Goal: Obtain resource: Download file/media

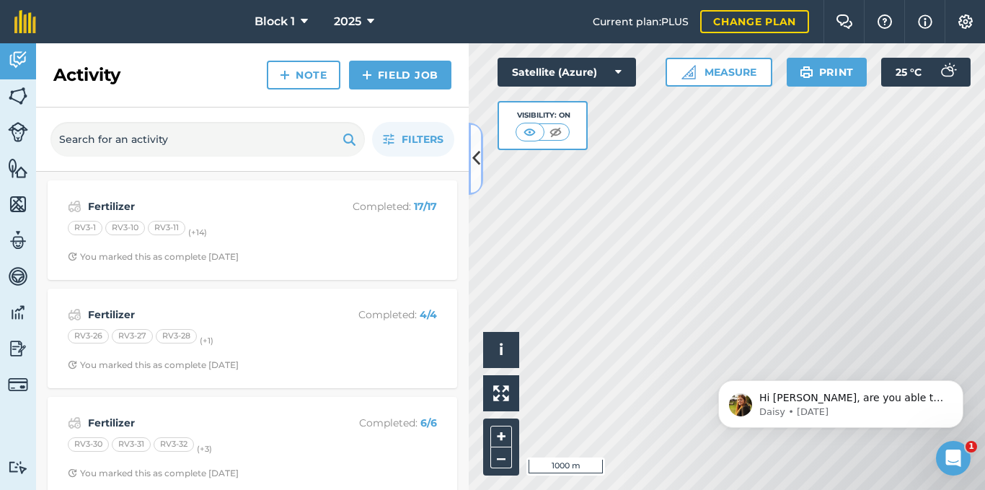
click at [475, 164] on icon at bounding box center [476, 158] width 8 height 25
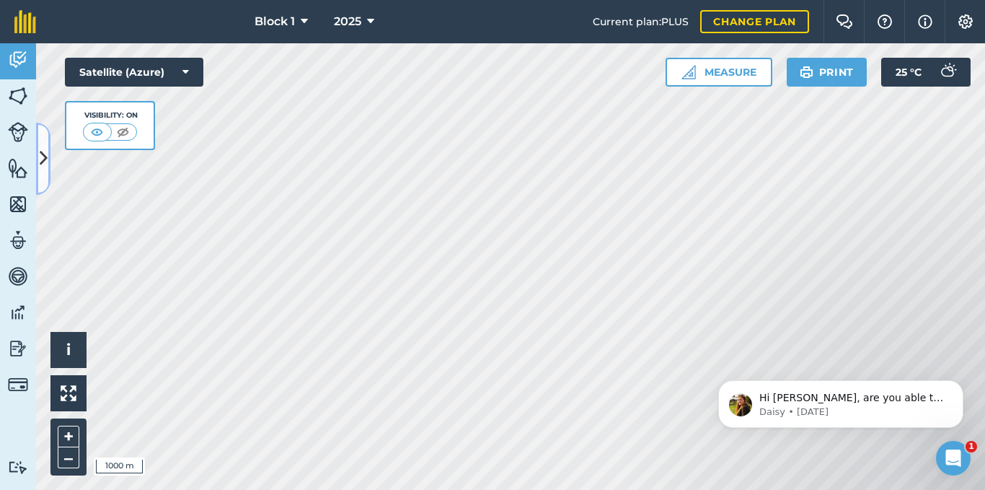
click at [48, 144] on button at bounding box center [43, 159] width 14 height 72
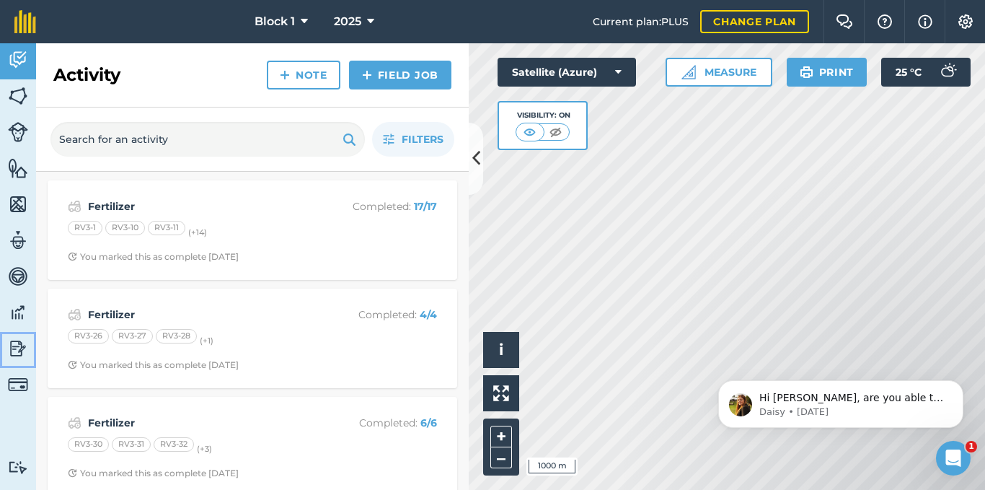
click at [18, 356] on img at bounding box center [18, 349] width 20 height 22
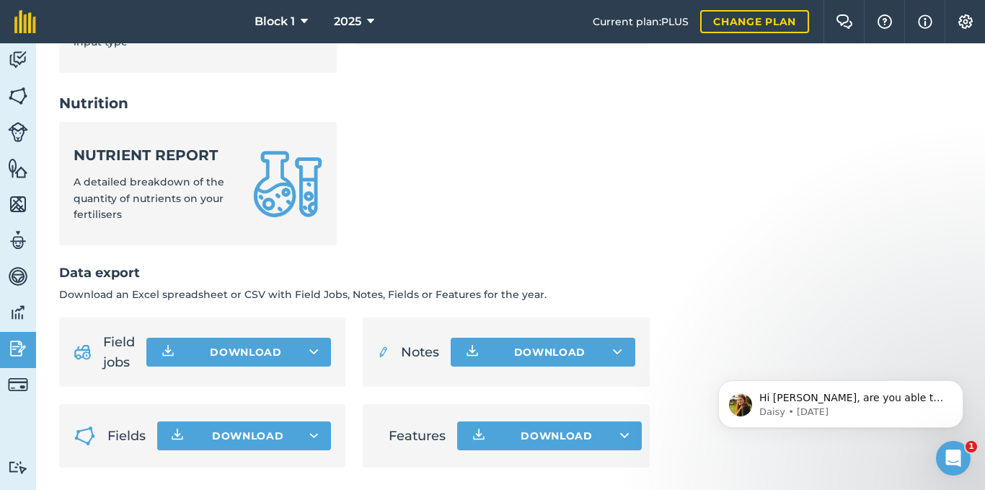
scroll to position [721, 0]
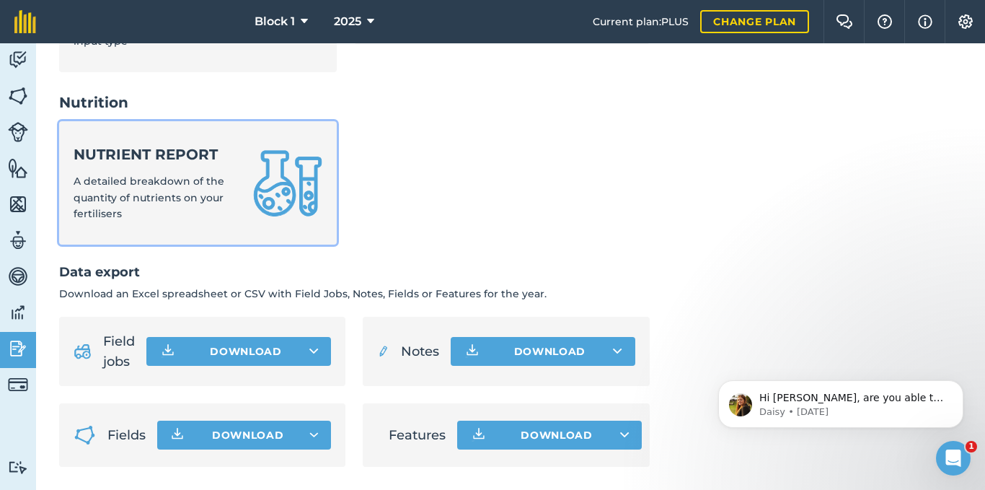
click at [122, 173] on div "Nutrient report A detailed breakdown of the quantity of nutrients on your ferti…" at bounding box center [155, 182] width 162 height 77
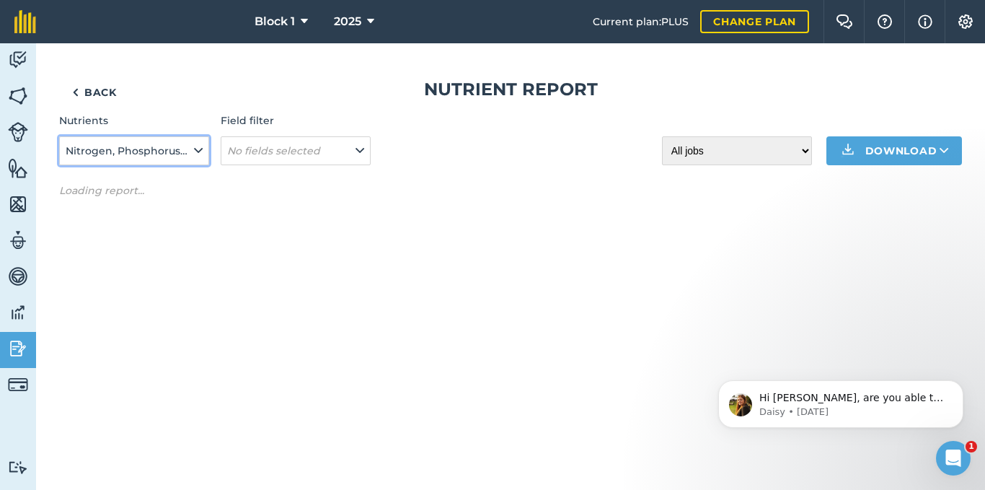
click at [202, 148] on icon at bounding box center [198, 151] width 9 height 16
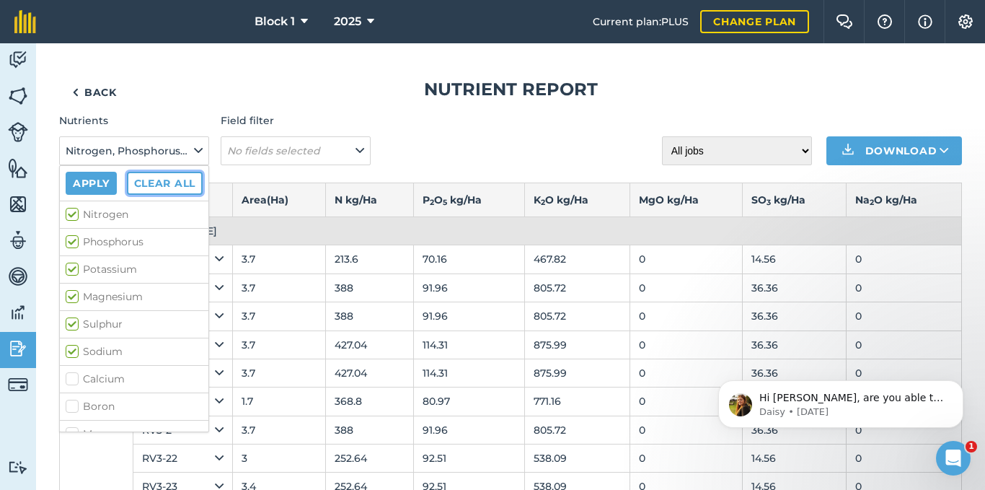
click at [186, 187] on button "Clear all" at bounding box center [165, 183] width 76 height 23
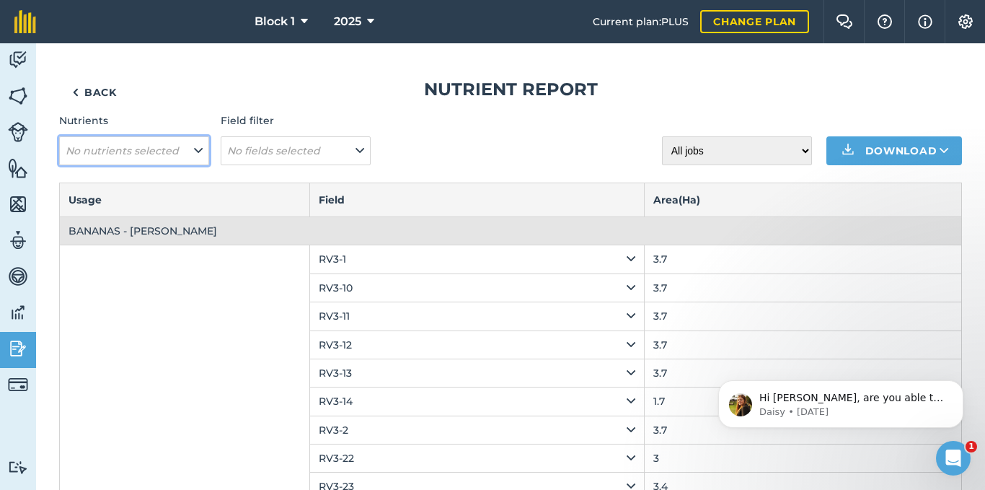
click at [190, 149] on button "No nutrients selected" at bounding box center [134, 150] width 150 height 29
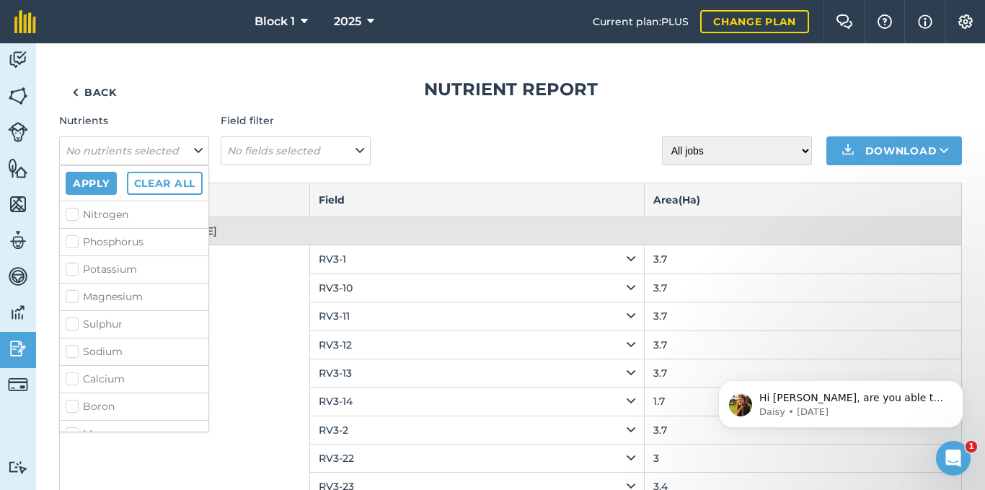
click at [71, 214] on label "Nitrogen" at bounding box center [134, 214] width 137 height 15
click at [71, 214] on input "Nitrogen" at bounding box center [70, 211] width 9 height 9
checkbox input "true"
drag, startPoint x: 70, startPoint y: 232, endPoint x: 73, endPoint y: 254, distance: 22.5
click at [70, 234] on li "Phosphorus" at bounding box center [134, 241] width 149 height 27
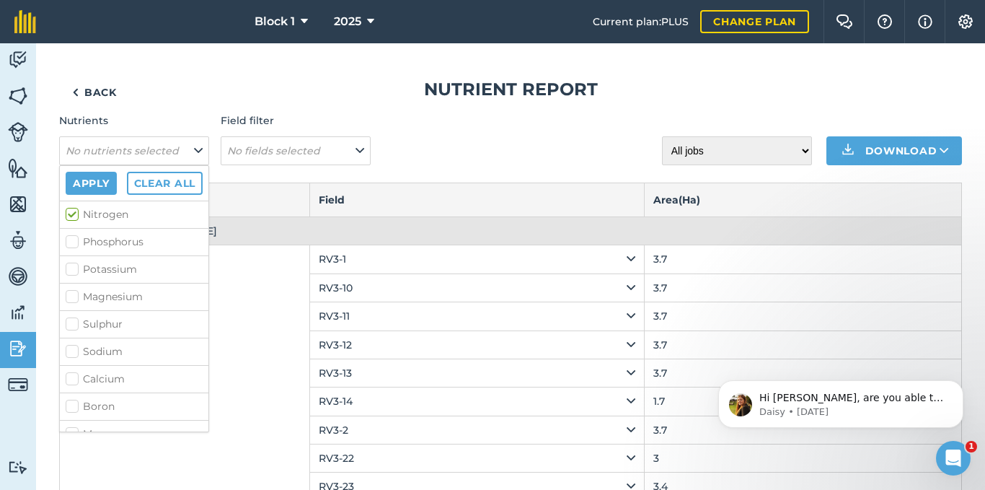
click at [74, 268] on label "Potassium" at bounding box center [134, 269] width 137 height 15
click at [74, 268] on input "Potassium" at bounding box center [70, 266] width 9 height 9
checkbox input "true"
click at [75, 241] on label "Phosphorus" at bounding box center [134, 241] width 137 height 15
click at [75, 241] on input "Phosphorus" at bounding box center [70, 238] width 9 height 9
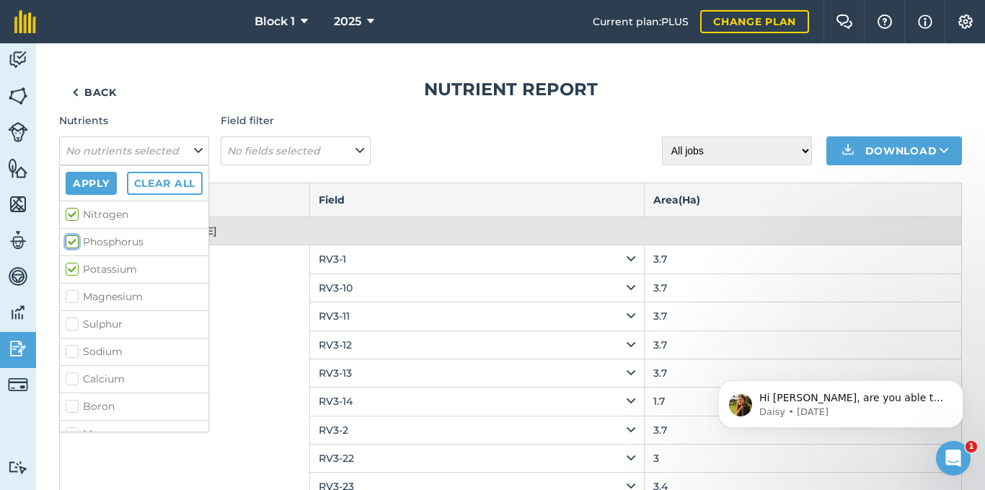
checkbox input "true"
click at [73, 304] on li "Magnesium" at bounding box center [134, 296] width 149 height 27
click at [76, 296] on label "Magnesium" at bounding box center [134, 296] width 137 height 15
click at [75, 296] on input "Magnesium" at bounding box center [70, 293] width 9 height 9
checkbox input "true"
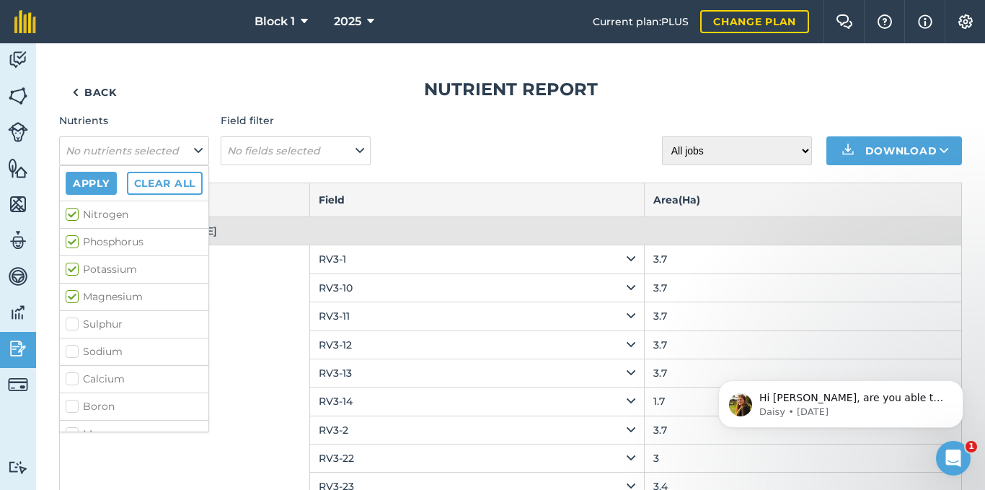
click at [72, 326] on label "Sulphur" at bounding box center [134, 324] width 137 height 15
click at [72, 326] on input "Sulphur" at bounding box center [70, 321] width 9 height 9
checkbox input "true"
drag, startPoint x: 70, startPoint y: 350, endPoint x: 71, endPoint y: 384, distance: 33.9
click at [70, 353] on label "Sodium" at bounding box center [134, 351] width 137 height 15
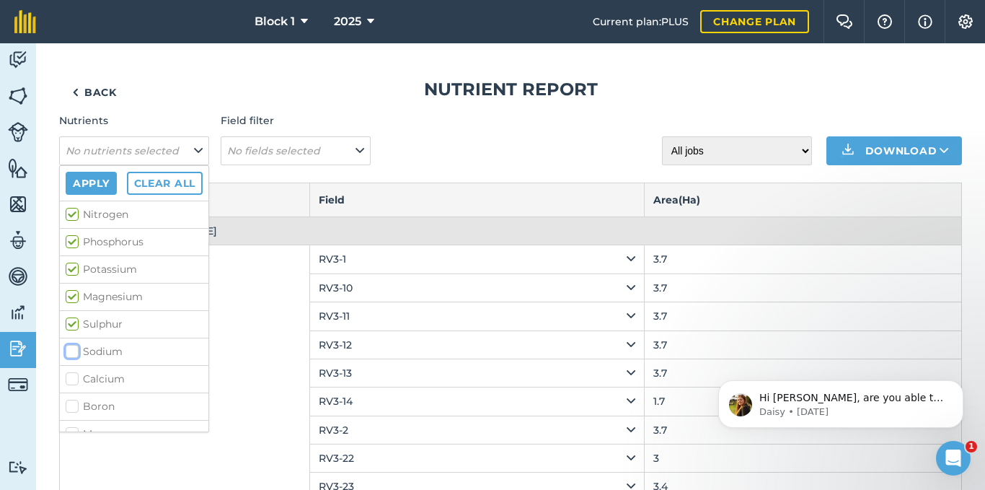
click at [70, 353] on input "Sodium" at bounding box center [70, 348] width 9 height 9
checkbox input "true"
click at [71, 386] on label "Calcium" at bounding box center [134, 378] width 137 height 15
click at [71, 381] on input "Calcium" at bounding box center [70, 375] width 9 height 9
checkbox input "true"
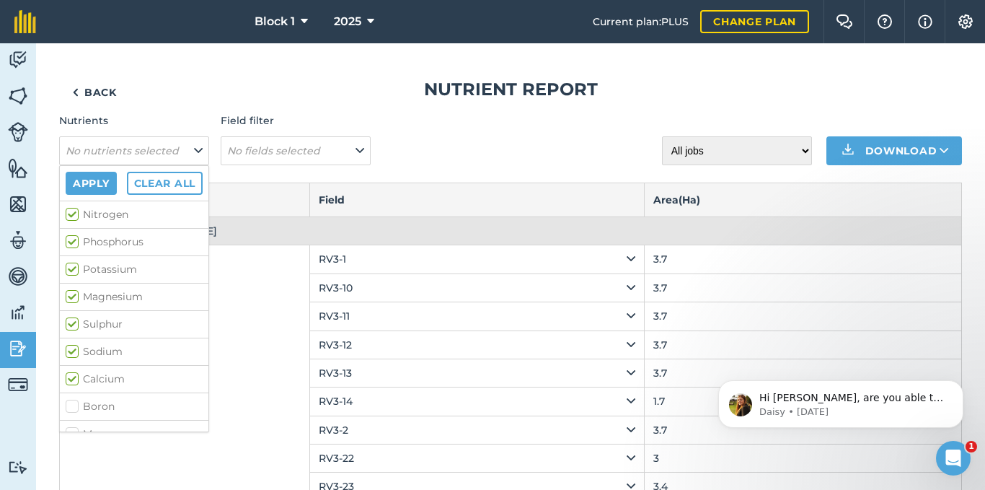
click at [74, 409] on label "Boron" at bounding box center [134, 406] width 137 height 15
click at [74, 408] on input "Boron" at bounding box center [70, 403] width 9 height 9
checkbox input "true"
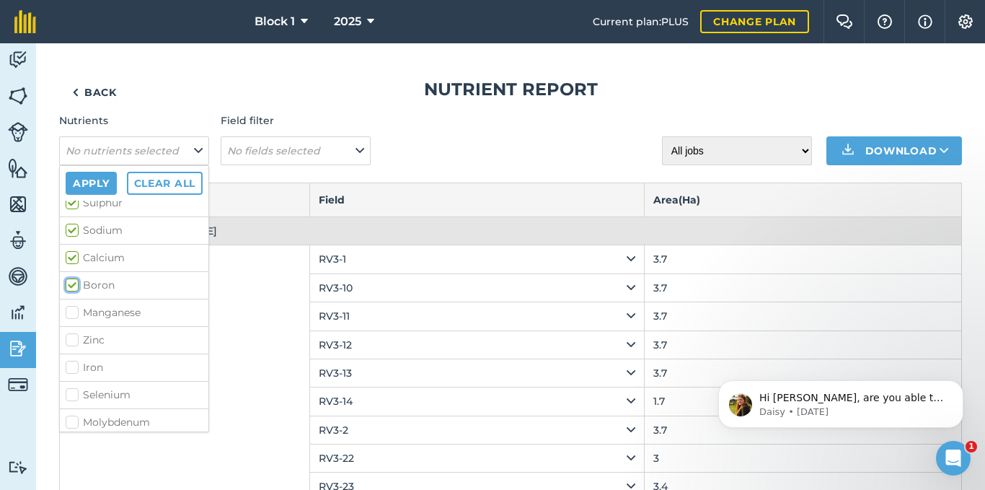
scroll to position [153, 0]
click at [70, 278] on label "Manganese" at bounding box center [134, 280] width 137 height 15
click at [70, 278] on input "Manganese" at bounding box center [70, 277] width 9 height 9
checkbox input "true"
click at [72, 308] on label "Zinc" at bounding box center [134, 308] width 137 height 15
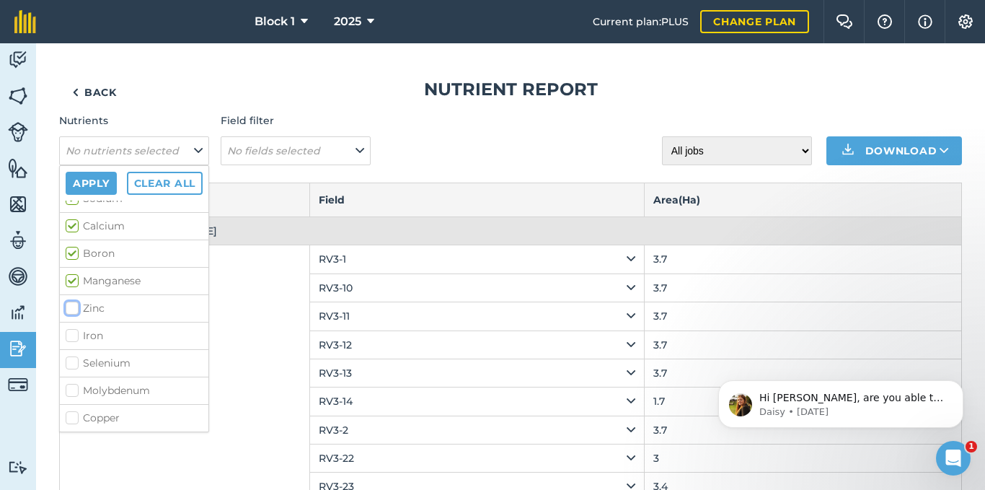
click at [72, 308] on input "Zinc" at bounding box center [70, 305] width 9 height 9
checkbox input "true"
click at [71, 335] on label "Iron" at bounding box center [134, 335] width 137 height 15
click at [71, 335] on input "Iron" at bounding box center [70, 332] width 9 height 9
checkbox input "true"
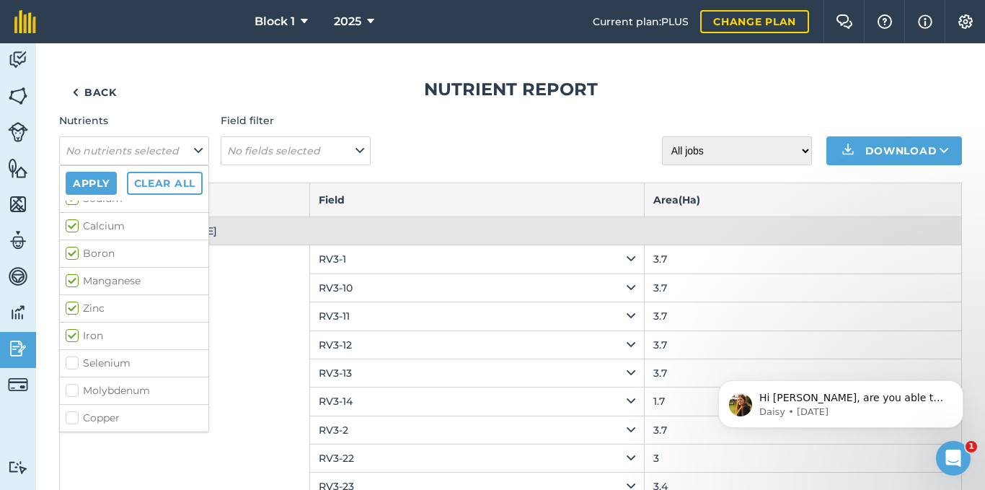
click at [74, 361] on label "Selenium" at bounding box center [134, 363] width 137 height 15
click at [74, 361] on input "Selenium" at bounding box center [70, 360] width 9 height 9
checkbox input "true"
click at [74, 382] on li "Molybdenum" at bounding box center [134, 389] width 149 height 27
click at [74, 395] on label "Molybdenum" at bounding box center [134, 390] width 137 height 15
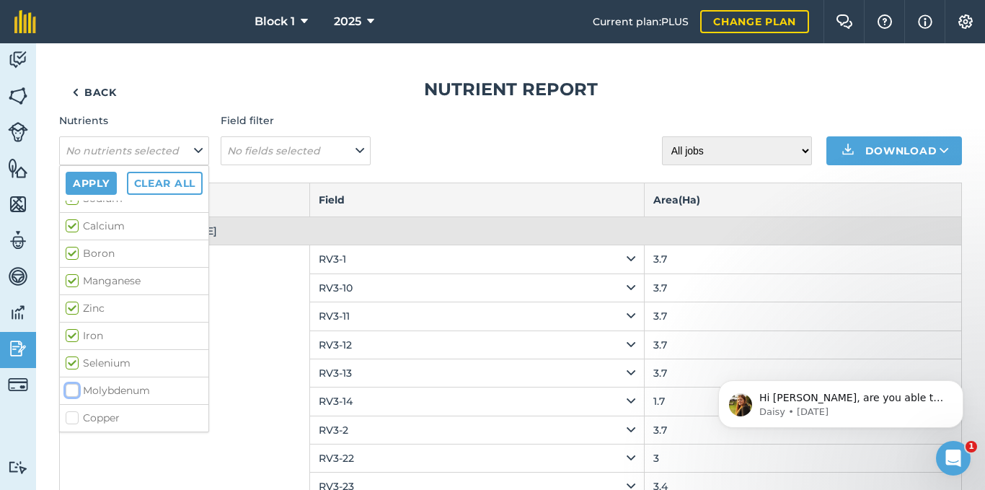
click at [74, 392] on input "Molybdenum" at bounding box center [70, 387] width 9 height 9
checkbox input "true"
click at [74, 414] on label "Copper" at bounding box center [134, 417] width 137 height 15
click at [74, 414] on input "Copper" at bounding box center [70, 414] width 9 height 9
checkbox input "true"
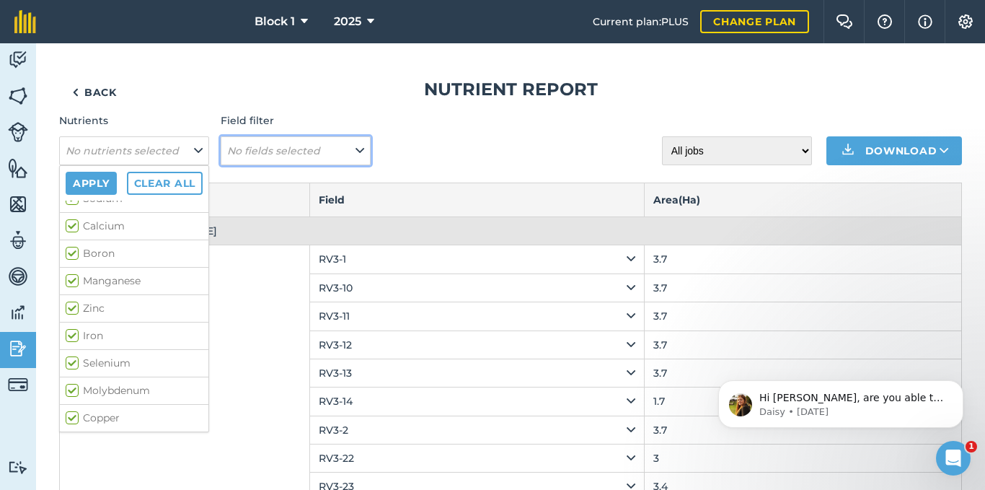
click at [330, 148] on button "No fields selected" at bounding box center [296, 150] width 150 height 29
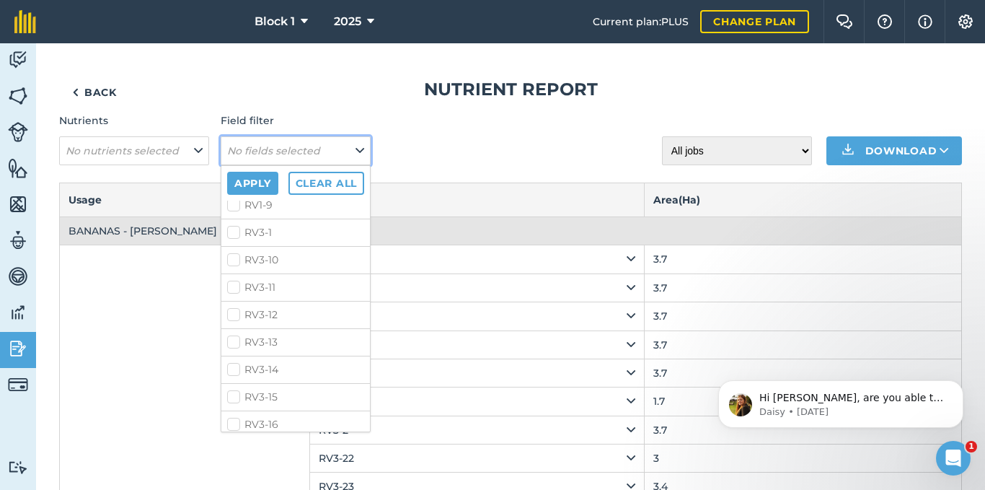
scroll to position [505, 0]
click at [233, 288] on label "RV3-10" at bounding box center [295, 285] width 137 height 15
click at [233, 287] on input "RV3-10" at bounding box center [231, 282] width 9 height 9
checkbox input "true"
click at [229, 314] on label "RV3-11" at bounding box center [295, 312] width 137 height 15
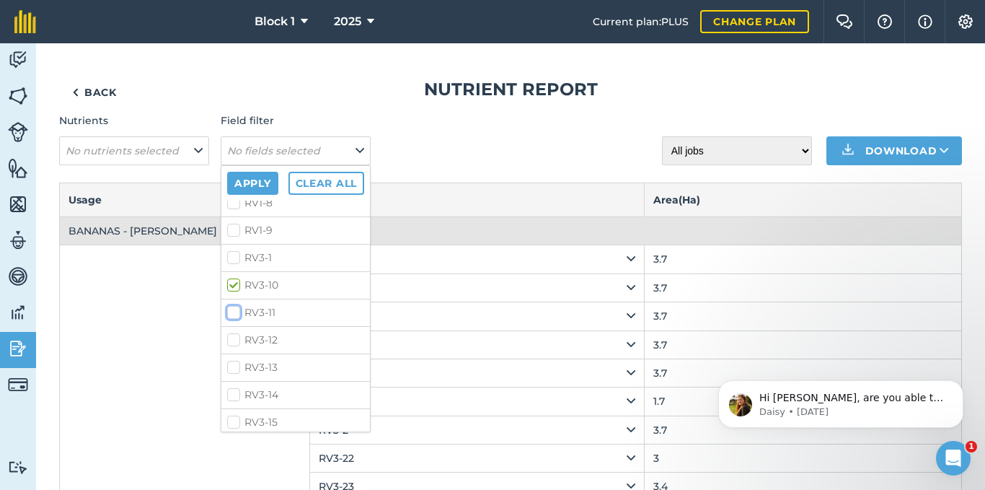
click at [229, 314] on input "RV3-11" at bounding box center [231, 309] width 9 height 9
checkbox input "true"
click at [230, 332] on label "RV3-12" at bounding box center [295, 339] width 137 height 15
click at [230, 332] on input "RV3-12" at bounding box center [231, 336] width 9 height 9
checkbox input "true"
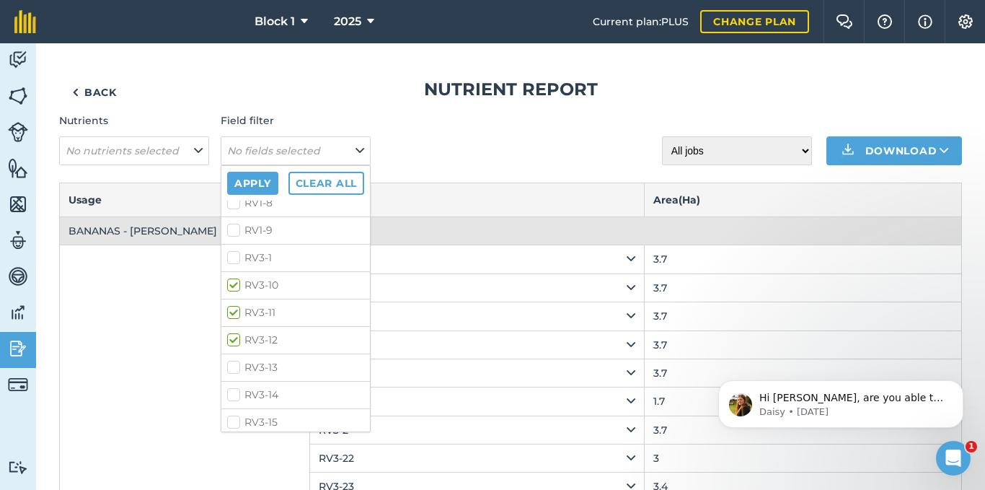
click at [231, 366] on label "RV3-13" at bounding box center [295, 367] width 137 height 15
click at [231, 366] on input "RV3-13" at bounding box center [231, 364] width 9 height 9
checkbox input "true"
click at [229, 381] on li "RV3-14" at bounding box center [295, 394] width 149 height 27
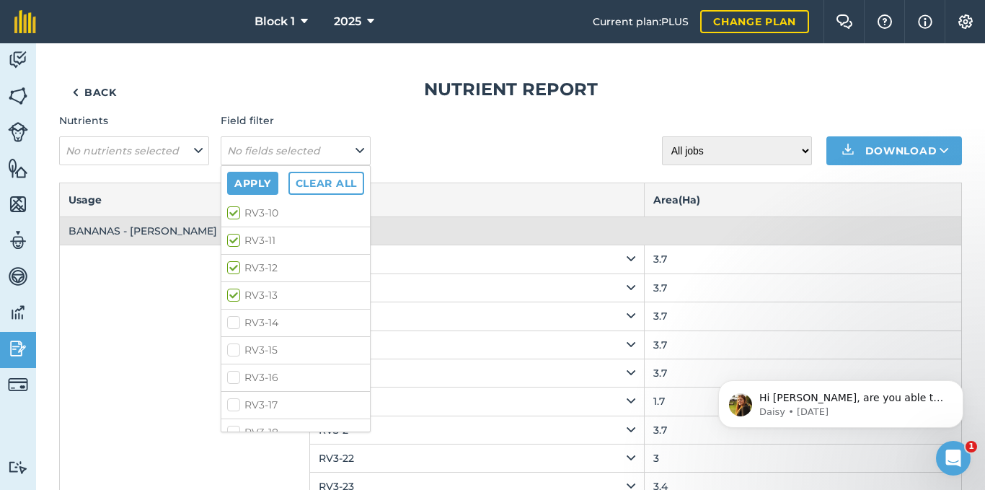
click at [237, 322] on label "RV3-14" at bounding box center [295, 322] width 137 height 15
click at [237, 322] on input "RV3-14" at bounding box center [231, 319] width 9 height 9
checkbox input "true"
click at [234, 270] on label "RV3-2" at bounding box center [295, 270] width 137 height 15
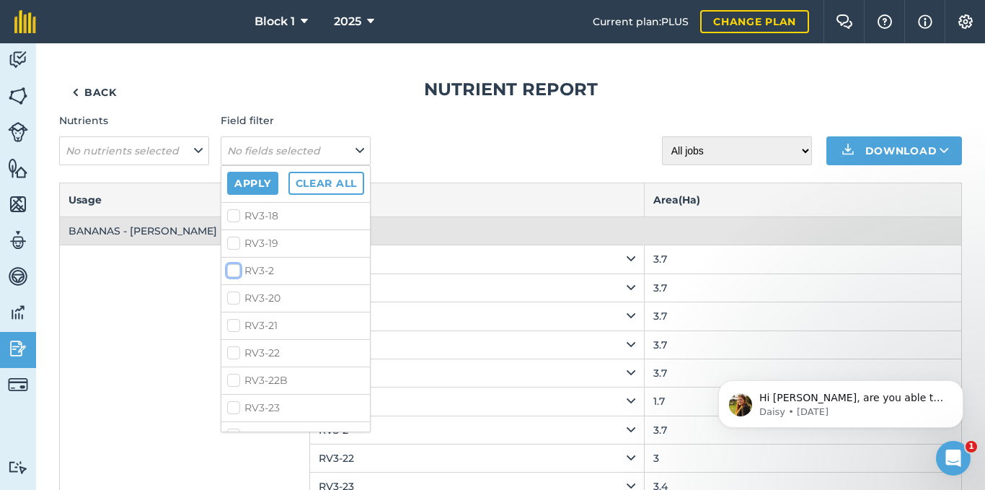
click at [234, 270] on input "RV3-2" at bounding box center [231, 267] width 9 height 9
checkbox input "true"
click at [237, 345] on label "RV3-22" at bounding box center [295, 352] width 137 height 15
click at [237, 345] on input "RV3-22" at bounding box center [231, 349] width 9 height 9
checkbox input "true"
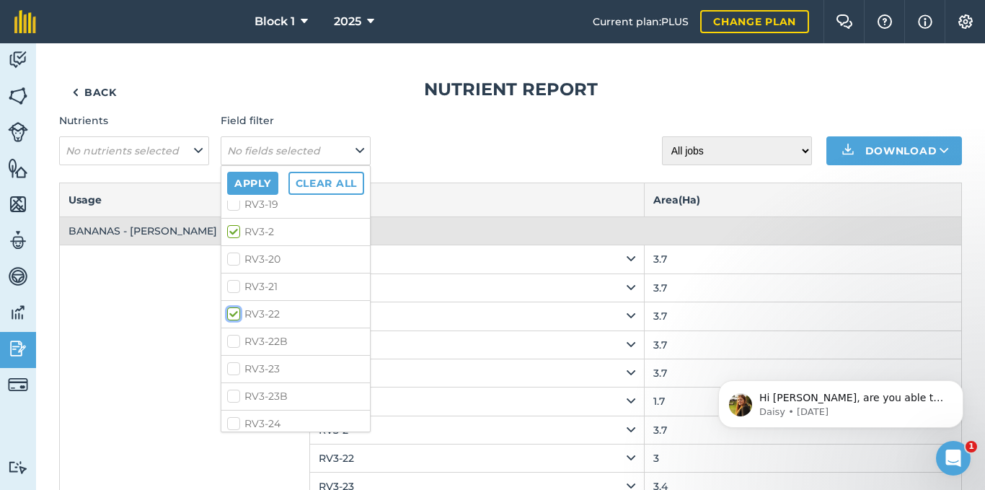
scroll to position [865, 0]
click at [237, 334] on label "RV3-23" at bounding box center [295, 335] width 137 height 15
click at [237, 334] on input "RV3-23" at bounding box center [231, 332] width 9 height 9
checkbox input "true"
click at [240, 390] on label "RV3-24" at bounding box center [295, 390] width 137 height 15
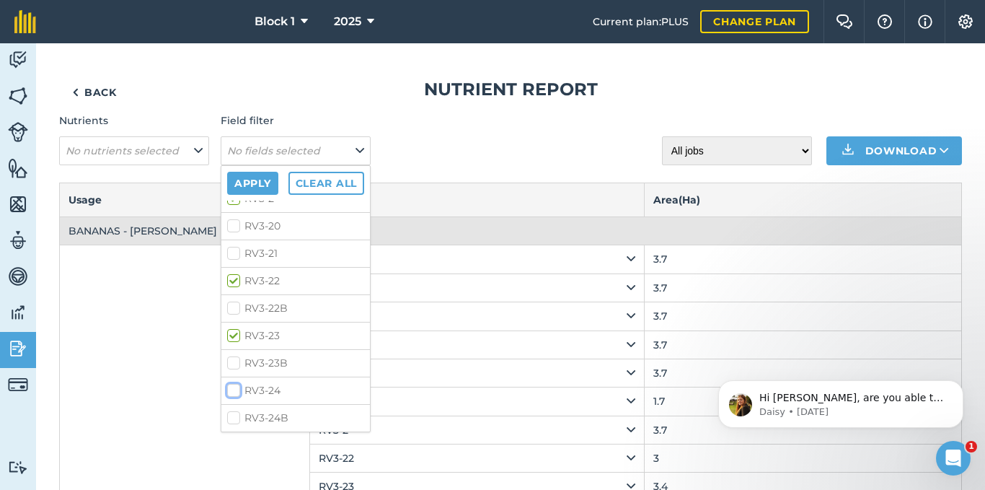
click at [237, 390] on input "RV3-24" at bounding box center [231, 387] width 9 height 9
checkbox input "true"
click at [234, 303] on label "RV3-25" at bounding box center [295, 301] width 137 height 15
click at [234, 303] on input "RV3-25" at bounding box center [231, 298] width 9 height 9
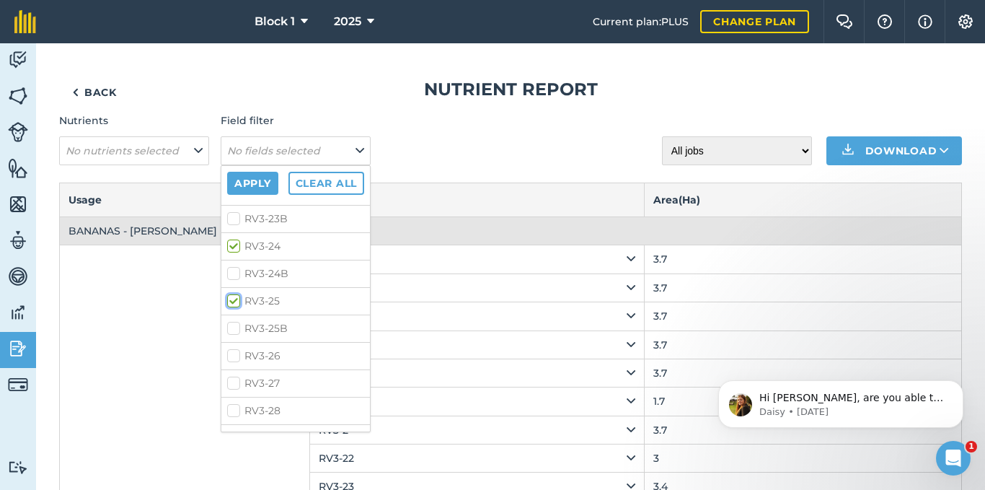
checkbox input "true"
click at [232, 321] on label "RV3-3" at bounding box center [295, 321] width 137 height 15
click at [232, 321] on input "RV3-3" at bounding box center [231, 318] width 9 height 9
checkbox input "true"
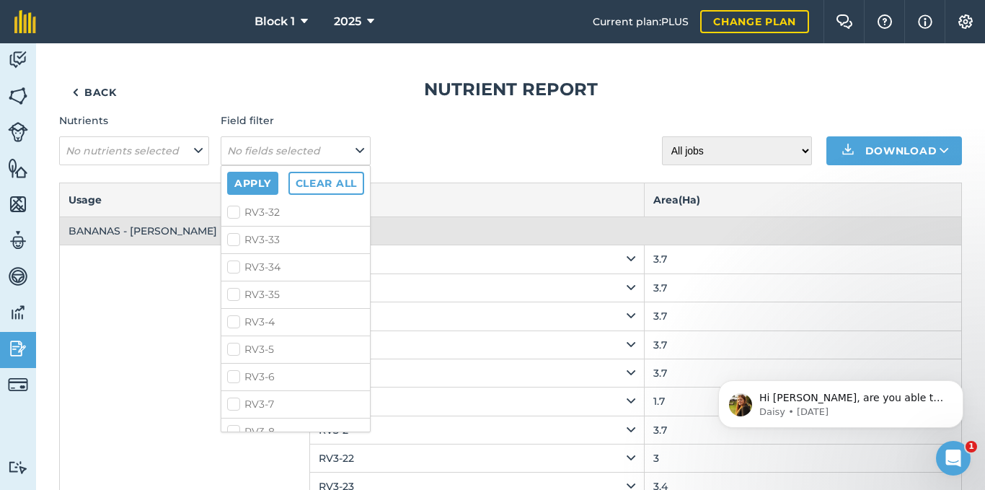
scroll to position [1370, 0]
click at [232, 298] on label "RV3-4" at bounding box center [295, 296] width 137 height 15
click at [232, 298] on input "RV3-4" at bounding box center [231, 293] width 9 height 9
checkbox input "true"
click at [231, 325] on label "RV3-5" at bounding box center [295, 324] width 137 height 15
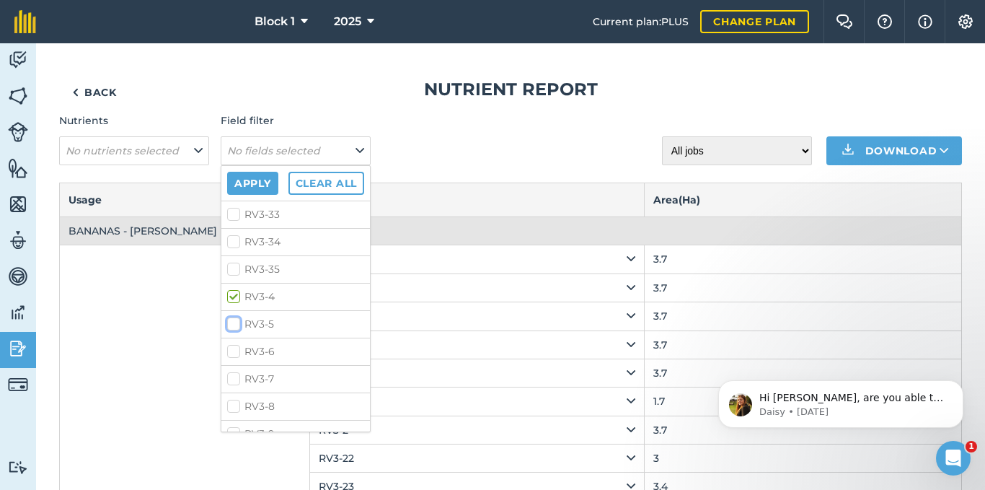
click at [231, 325] on input "RV3-5" at bounding box center [231, 321] width 9 height 9
checkbox input "true"
click at [232, 345] on label "RV3-6" at bounding box center [295, 351] width 137 height 15
click at [232, 345] on input "RV3-6" at bounding box center [231, 348] width 9 height 9
checkbox input "true"
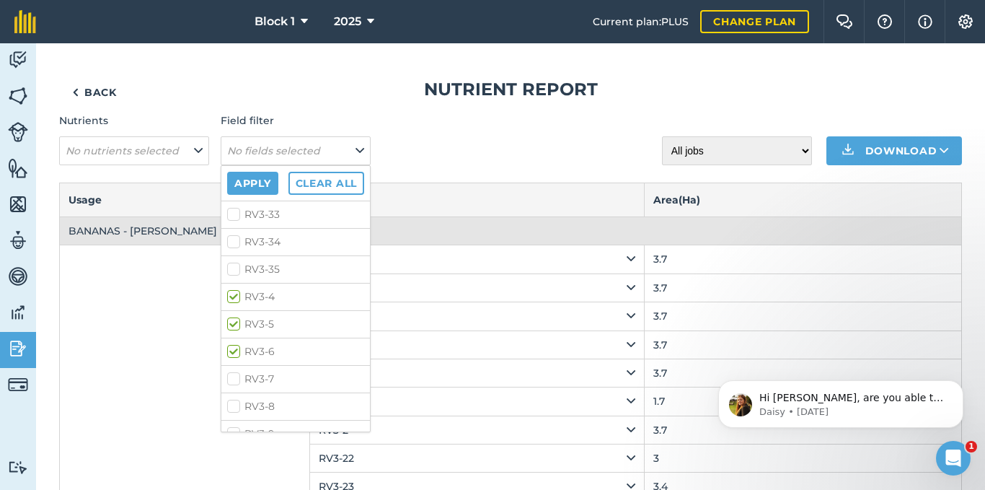
click at [232, 370] on li "RV3-7" at bounding box center [295, 378] width 149 height 27
click at [234, 383] on label "RV3-7" at bounding box center [295, 378] width 137 height 15
click at [234, 381] on input "RV3-7" at bounding box center [231, 375] width 9 height 9
checkbox input "true"
click at [235, 411] on label "RV3-8" at bounding box center [295, 406] width 137 height 15
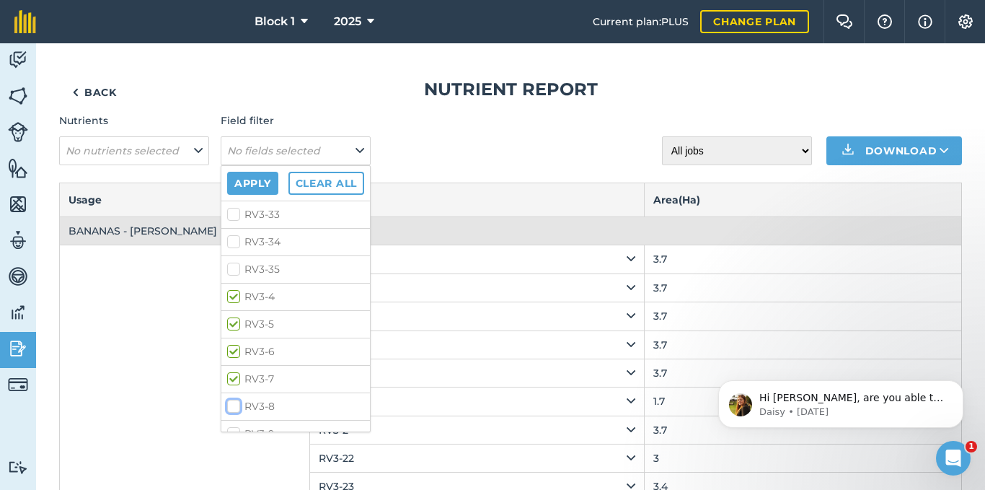
click at [235, 408] on input "RV3-8" at bounding box center [231, 403] width 9 height 9
checkbox input "true"
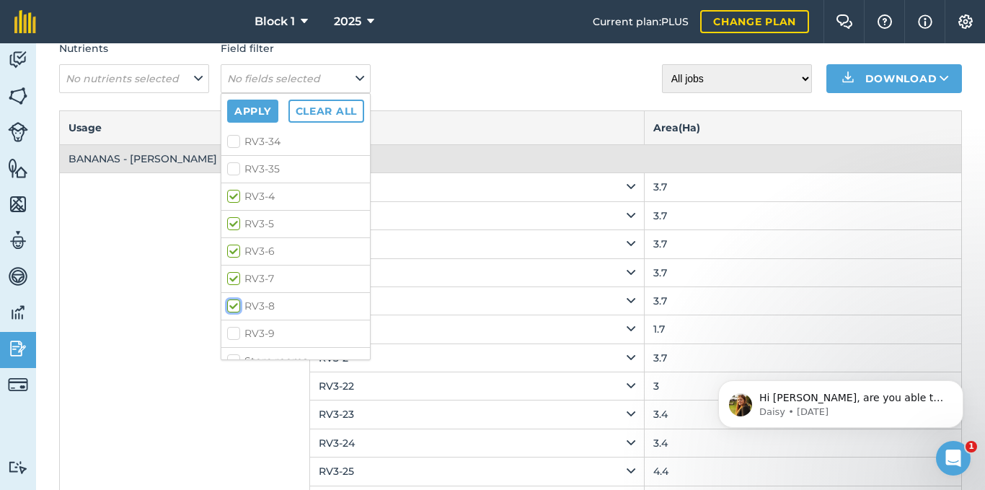
scroll to position [1414, 0]
click at [232, 320] on label "RV3-9" at bounding box center [295, 318] width 137 height 15
click at [232, 320] on input "RV3-9" at bounding box center [231, 315] width 9 height 9
checkbox input "true"
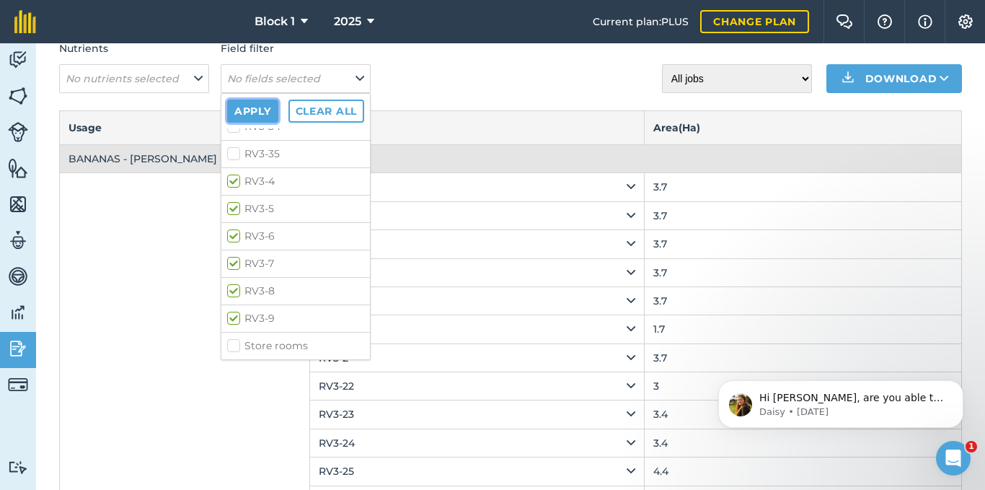
click at [255, 110] on button "Apply" at bounding box center [252, 111] width 51 height 23
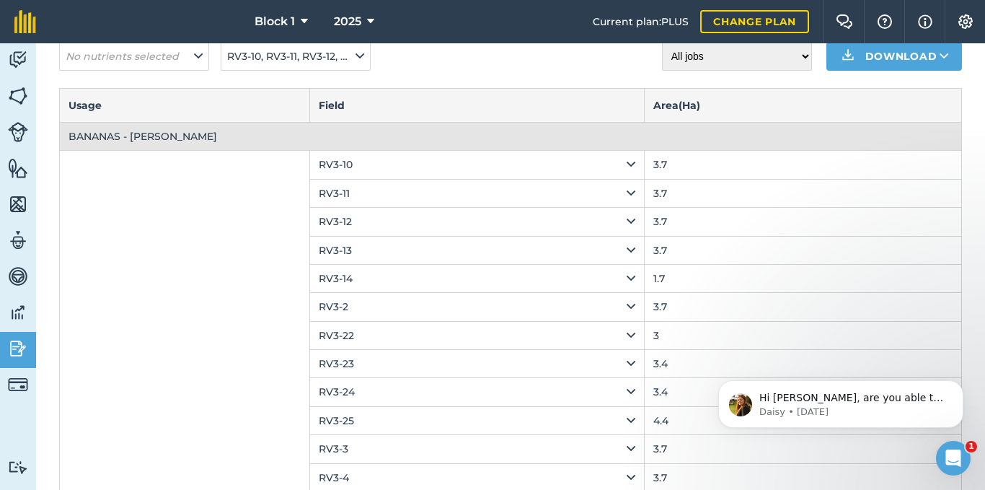
scroll to position [0, 0]
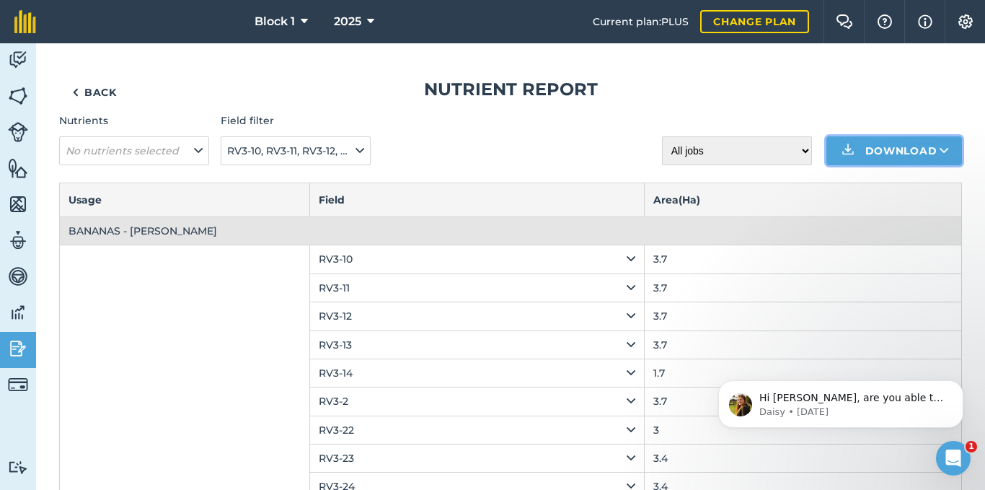
click at [910, 147] on button "Download" at bounding box center [895, 150] width 136 height 29
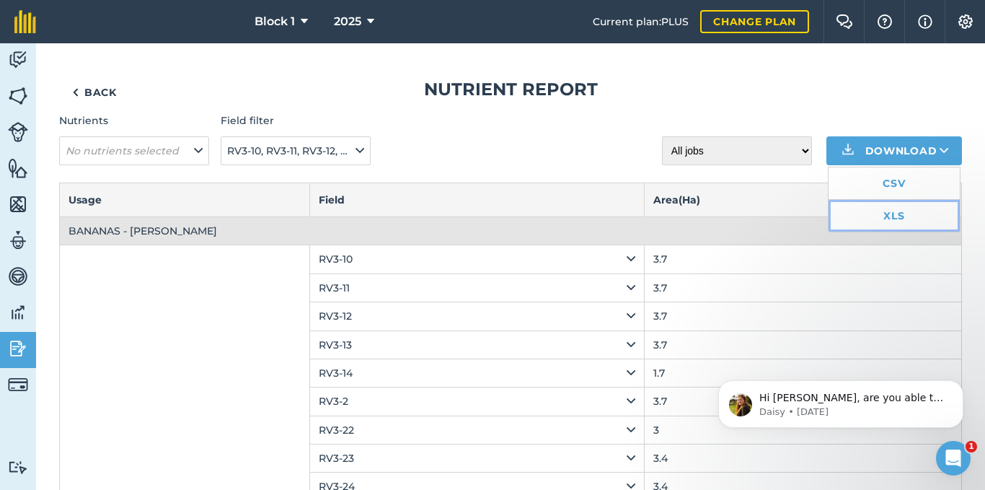
click at [908, 213] on link "XLS" at bounding box center [894, 216] width 131 height 32
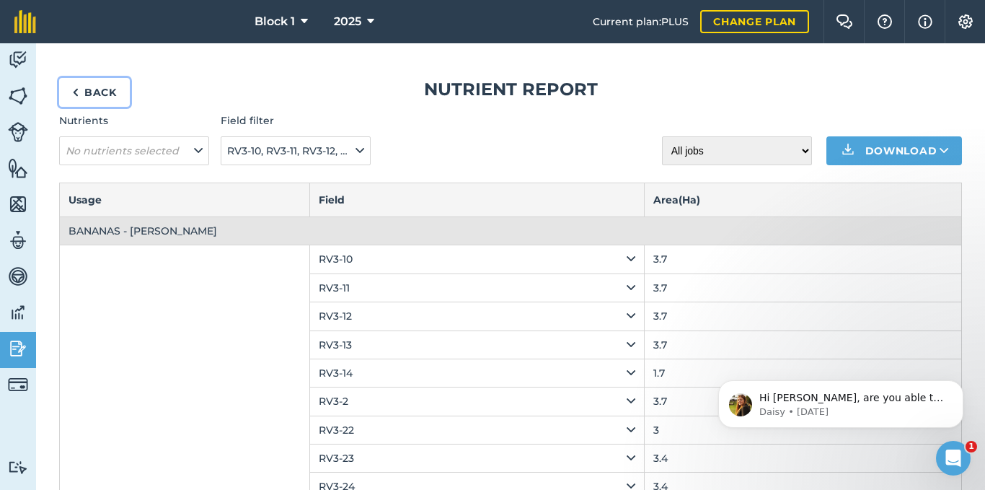
click at [93, 89] on link "Back" at bounding box center [94, 92] width 71 height 29
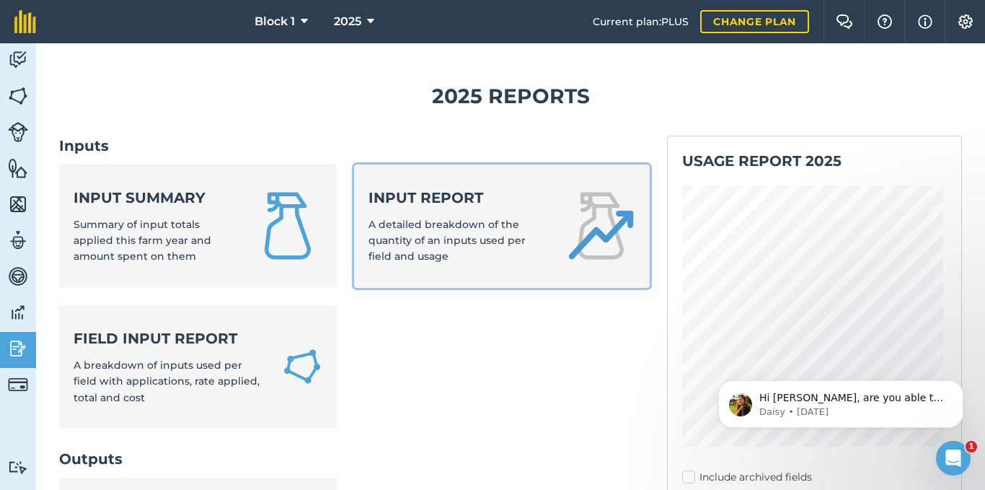
click at [415, 233] on span "A detailed breakdown of the quantity of an inputs used per field and usage" at bounding box center [447, 240] width 157 height 45
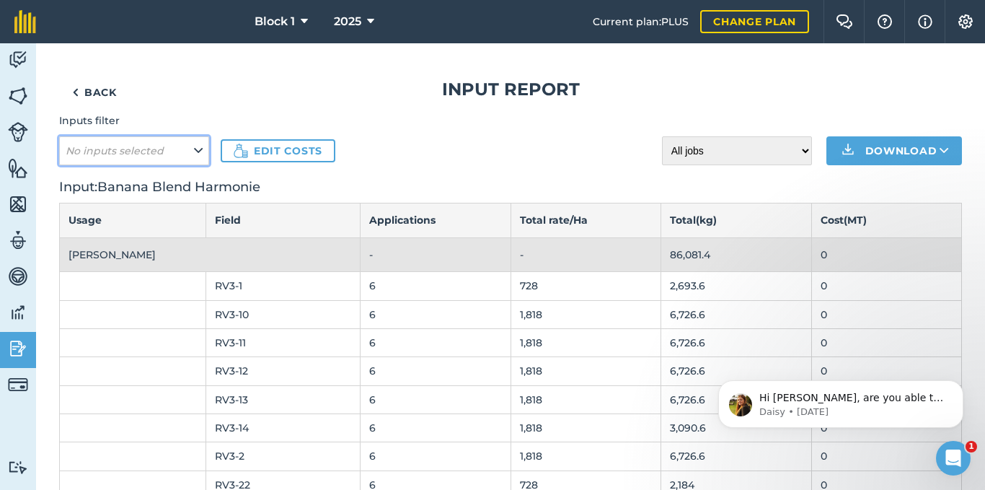
click at [194, 151] on icon at bounding box center [198, 151] width 9 height 16
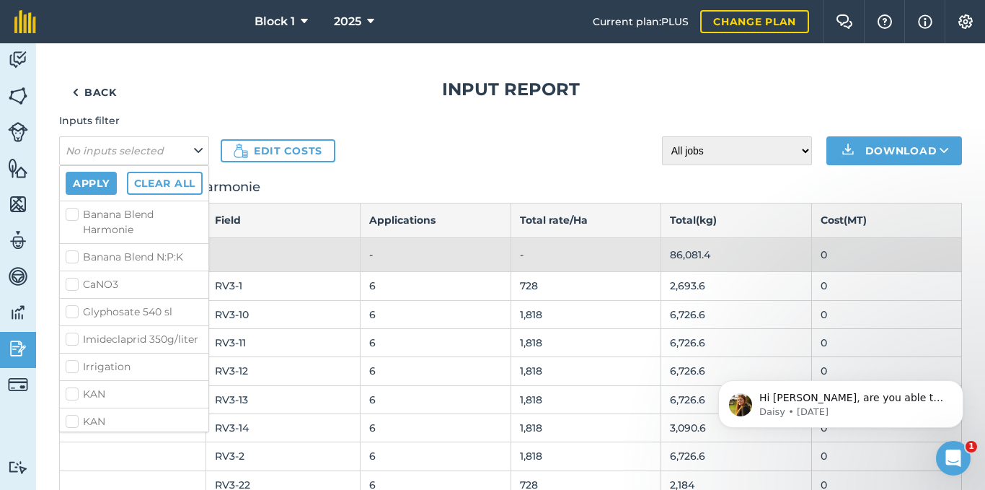
click at [67, 215] on label "Banana Blend Harmonie" at bounding box center [134, 222] width 137 height 30
click at [67, 215] on input "Banana Blend Harmonie" at bounding box center [70, 211] width 9 height 9
checkbox input "true"
click at [69, 259] on label "Banana Blend N:P:K" at bounding box center [134, 257] width 137 height 15
click at [69, 259] on input "Banana Blend N:P:K" at bounding box center [70, 254] width 9 height 9
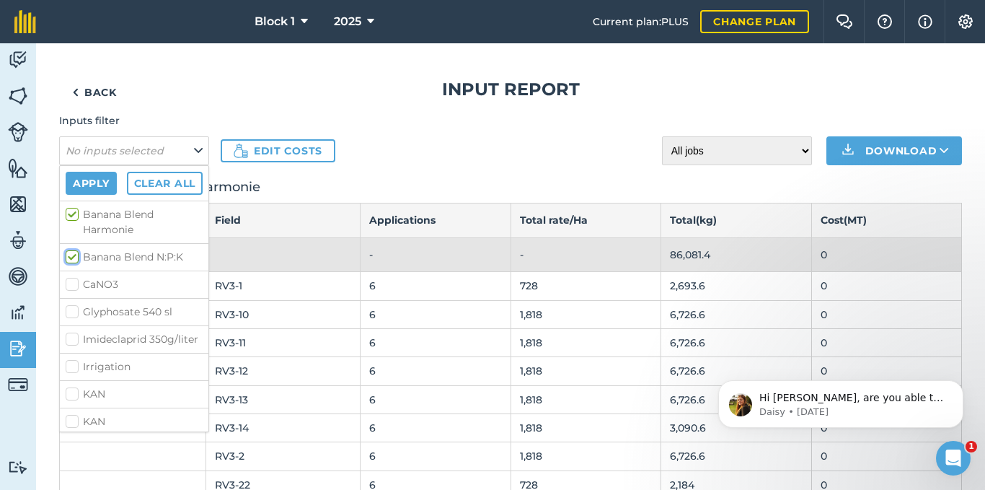
checkbox input "true"
click at [67, 418] on label "W/Mix" at bounding box center [134, 417] width 137 height 15
click at [67, 418] on input "W/Mix" at bounding box center [70, 414] width 9 height 9
checkbox input "true"
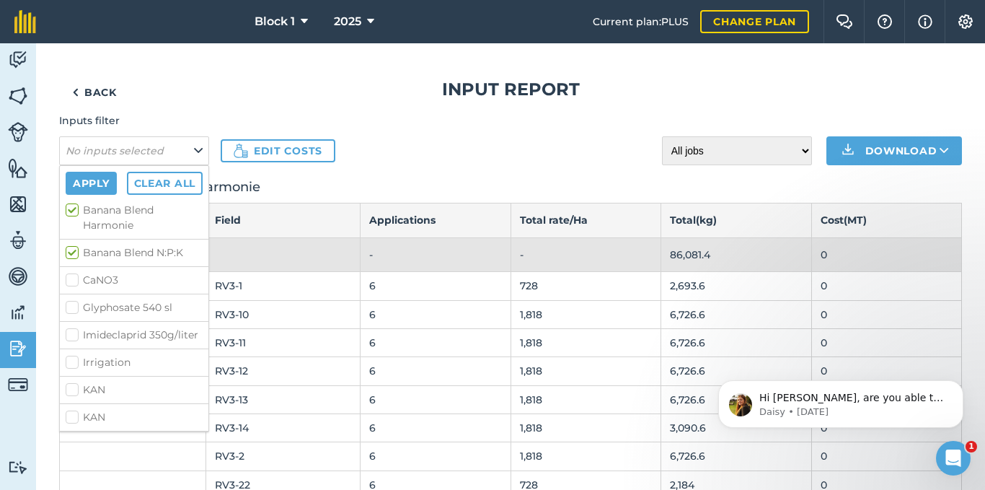
scroll to position [0, 0]
click at [87, 179] on button "Apply" at bounding box center [91, 183] width 51 height 23
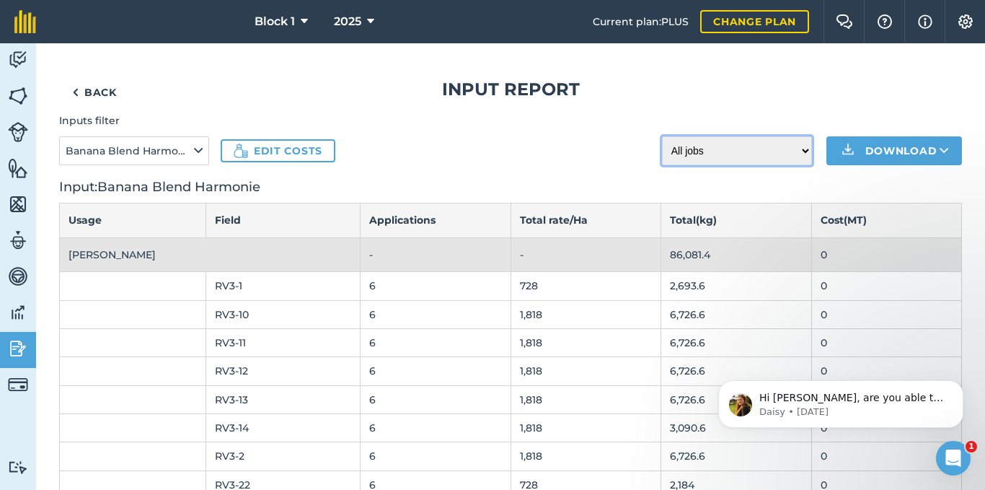
click at [786, 161] on select "All jobs Incomplete jobs Complete jobs" at bounding box center [737, 150] width 150 height 29
click at [87, 94] on link "Back" at bounding box center [94, 92] width 71 height 29
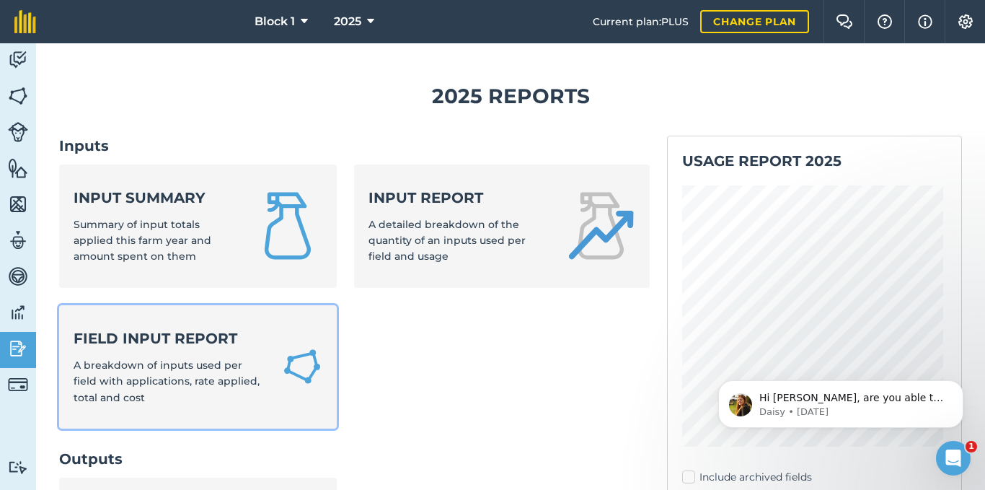
click at [187, 356] on div "Field Input Report A breakdown of inputs used per field with applications, rate…" at bounding box center [169, 366] width 191 height 77
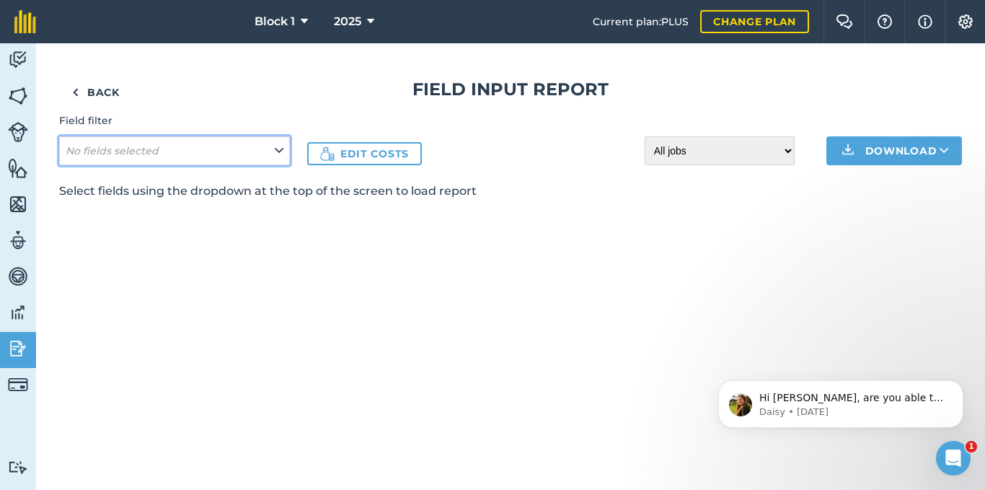
click at [285, 144] on button "No fields selected" at bounding box center [174, 150] width 231 height 29
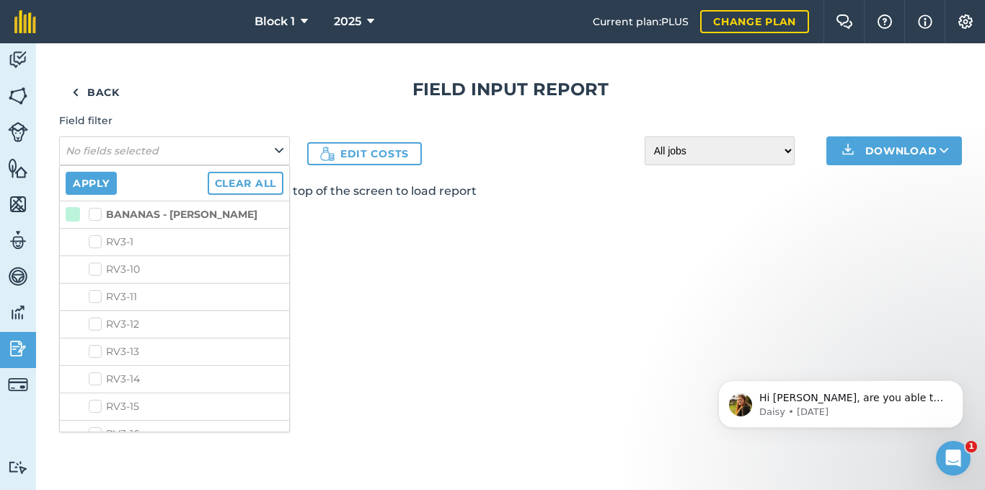
click at [92, 242] on label "RV3-1" at bounding box center [186, 241] width 195 height 15
click at [92, 242] on input "RV3-1" at bounding box center [93, 238] width 9 height 9
checkbox input "true"
click at [86, 270] on li "RV3-10" at bounding box center [174, 268] width 229 height 27
click at [86, 295] on li "RV3-11" at bounding box center [174, 296] width 229 height 27
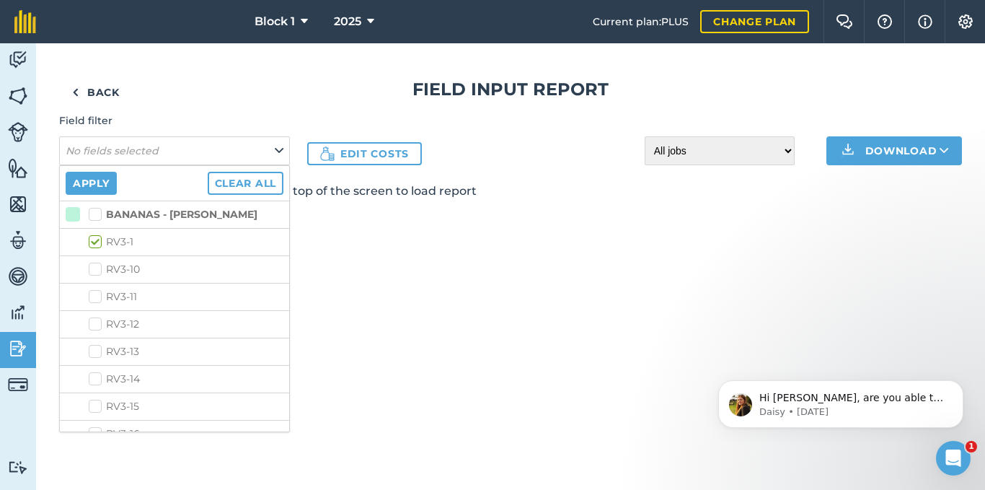
click at [94, 269] on label "RV3-10" at bounding box center [186, 269] width 195 height 15
click at [94, 269] on input "RV3-10" at bounding box center [93, 266] width 9 height 9
checkbox input "true"
drag, startPoint x: 95, startPoint y: 296, endPoint x: 100, endPoint y: 310, distance: 15.1
click at [96, 296] on label "RV3-11" at bounding box center [186, 296] width 195 height 15
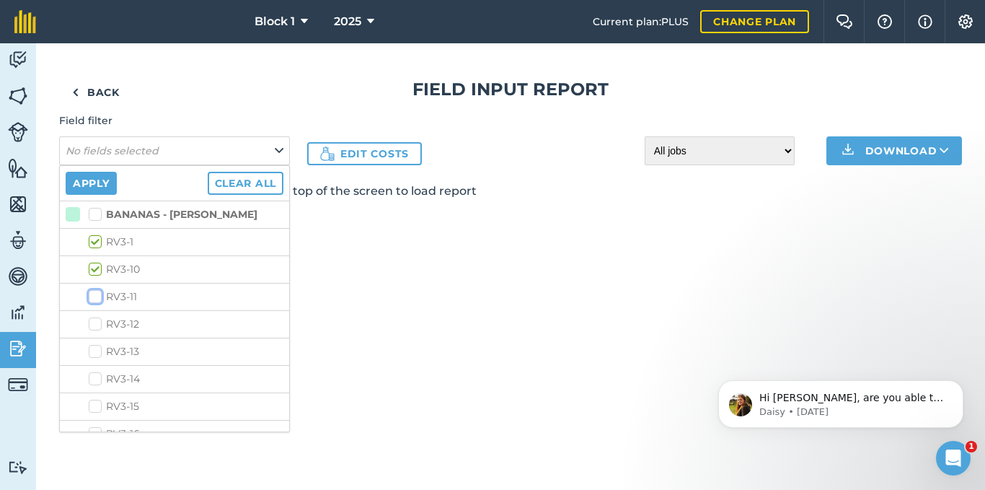
click at [96, 296] on input "RV3-11" at bounding box center [93, 293] width 9 height 9
checkbox input "true"
click at [96, 321] on label "RV3-12" at bounding box center [186, 324] width 195 height 15
click at [96, 321] on input "RV3-12" at bounding box center [93, 321] width 9 height 9
checkbox input "true"
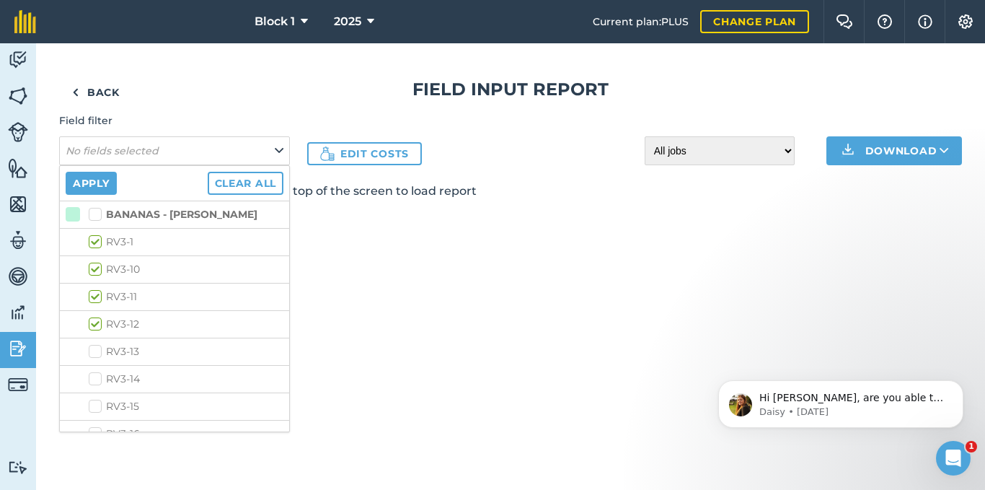
click at [101, 348] on label "RV3-13" at bounding box center [186, 351] width 195 height 15
click at [98, 348] on input "RV3-13" at bounding box center [93, 348] width 9 height 9
checkbox input "true"
click at [93, 374] on label "RV3-14" at bounding box center [186, 378] width 195 height 15
click at [93, 374] on input "RV3-14" at bounding box center [93, 375] width 9 height 9
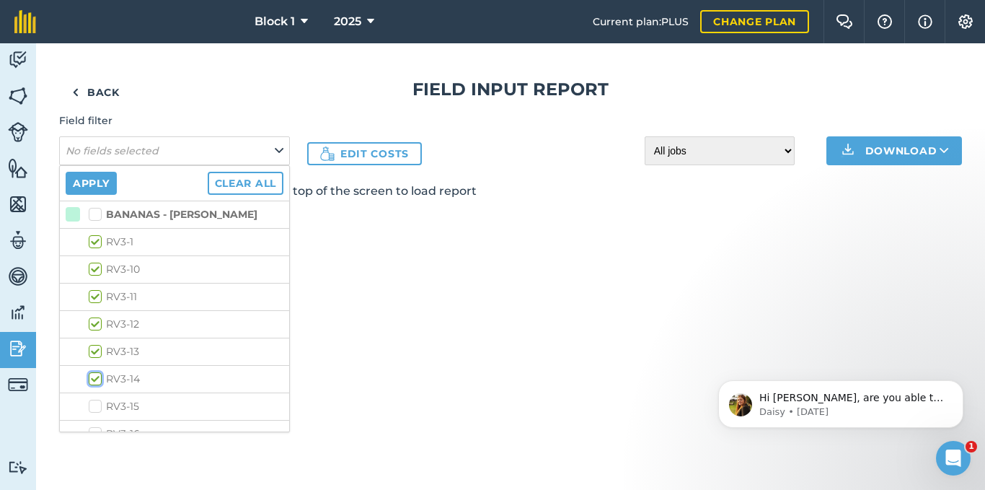
checkbox input "true"
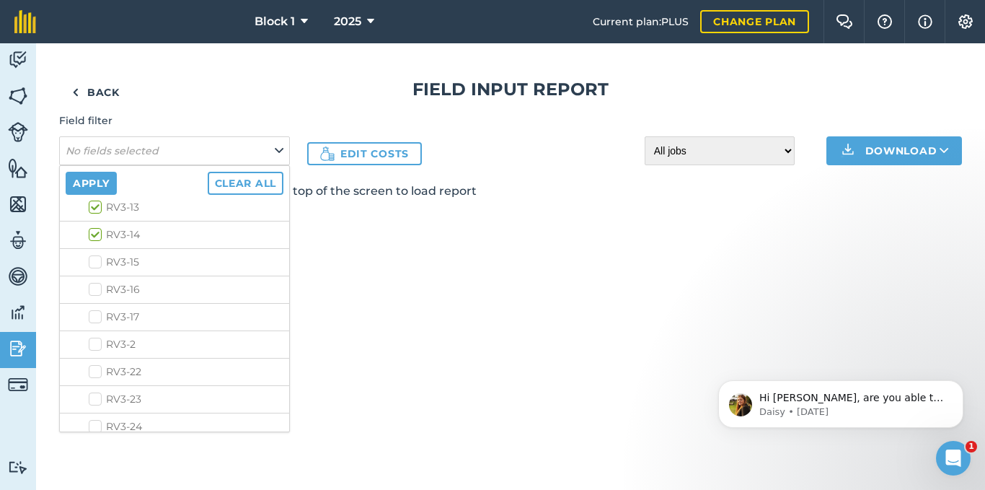
click at [92, 348] on label "RV3-2" at bounding box center [186, 344] width 195 height 15
click at [92, 346] on input "RV3-2" at bounding box center [93, 341] width 9 height 9
checkbox input "true"
click at [94, 369] on label "RV3-22" at bounding box center [186, 371] width 195 height 15
click at [94, 369] on input "RV3-22" at bounding box center [93, 368] width 9 height 9
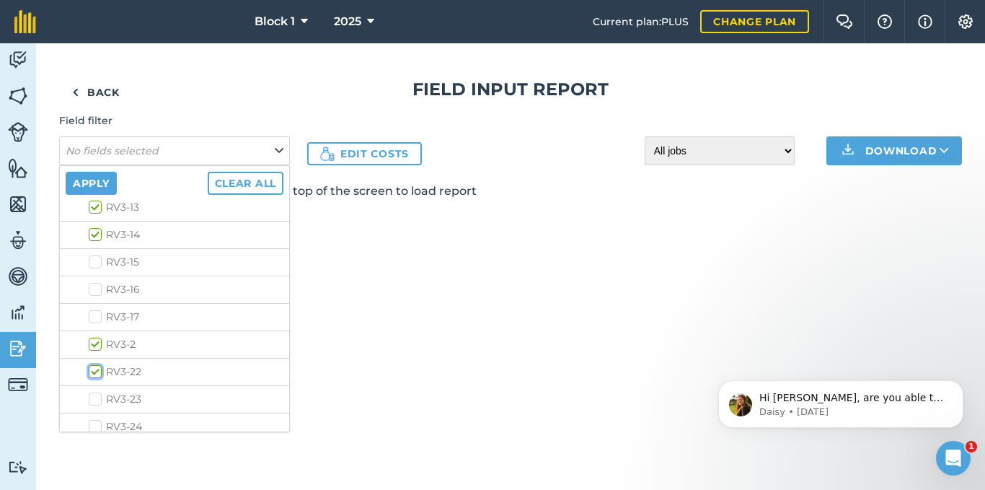
checkbox input "true"
drag, startPoint x: 94, startPoint y: 398, endPoint x: 97, endPoint y: 413, distance: 15.6
click at [94, 399] on label "RV3-23" at bounding box center [186, 399] width 195 height 15
click at [94, 399] on input "RV3-23" at bounding box center [93, 396] width 9 height 9
checkbox input "true"
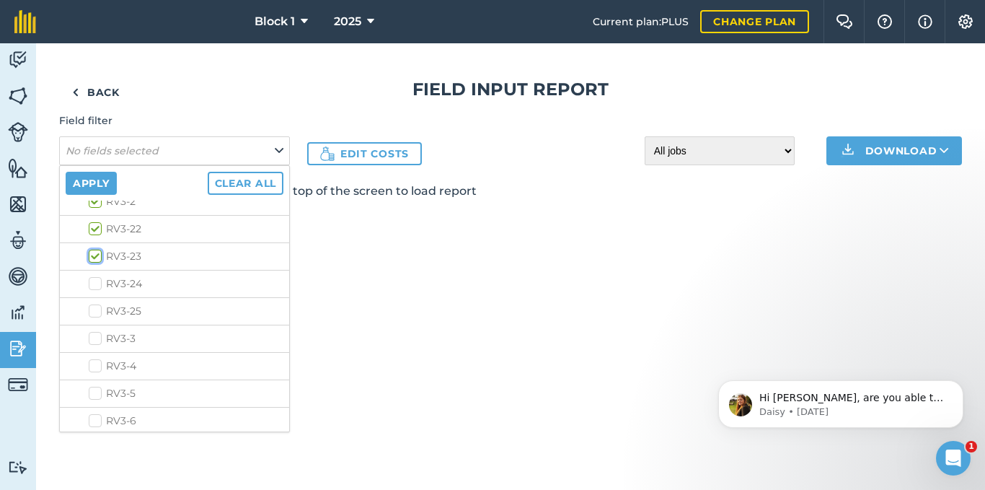
scroll to position [288, 0]
click at [90, 286] on label "RV3-24" at bounding box center [186, 282] width 195 height 15
click at [90, 284] on input "RV3-24" at bounding box center [93, 279] width 9 height 9
checkbox input "true"
drag, startPoint x: 93, startPoint y: 302, endPoint x: 94, endPoint y: 326, distance: 23.8
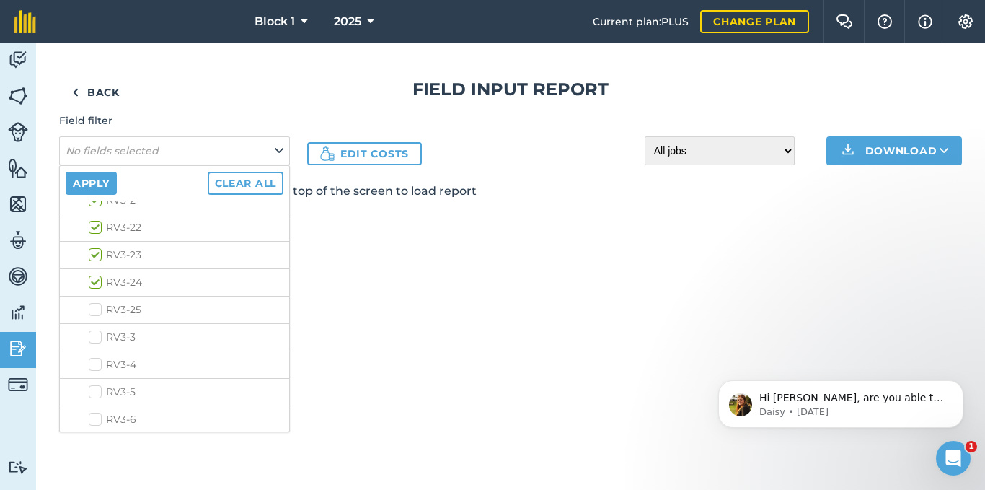
click at [93, 303] on label "RV3-25" at bounding box center [186, 309] width 195 height 15
click at [93, 303] on input "RV3-25" at bounding box center [93, 306] width 9 height 9
checkbox input "true"
click at [94, 342] on label "RV3-3" at bounding box center [186, 337] width 195 height 15
click at [94, 339] on input "RV3-3" at bounding box center [93, 334] width 9 height 9
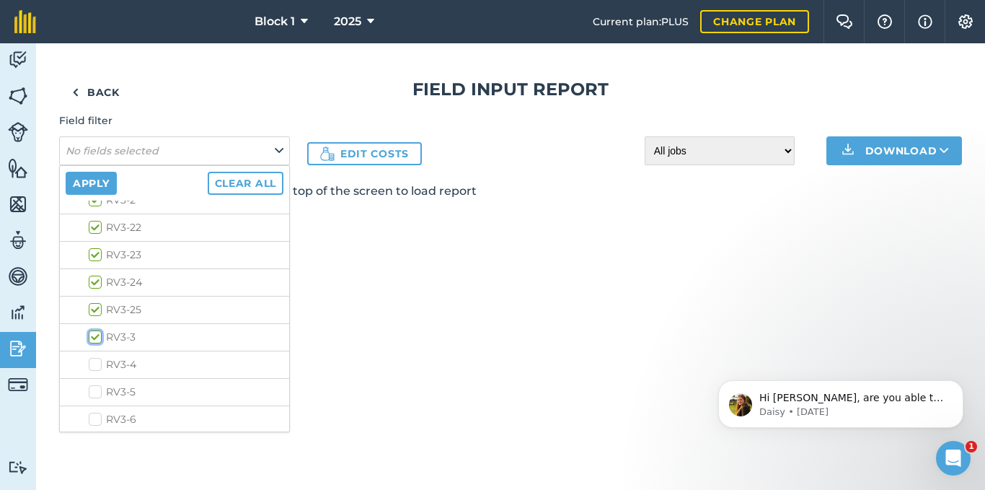
checkbox input "true"
click at [98, 362] on label "RV3-4" at bounding box center [186, 364] width 195 height 15
click at [98, 362] on input "RV3-4" at bounding box center [93, 361] width 9 height 9
checkbox input "true"
drag, startPoint x: 98, startPoint y: 389, endPoint x: 92, endPoint y: 410, distance: 21.7
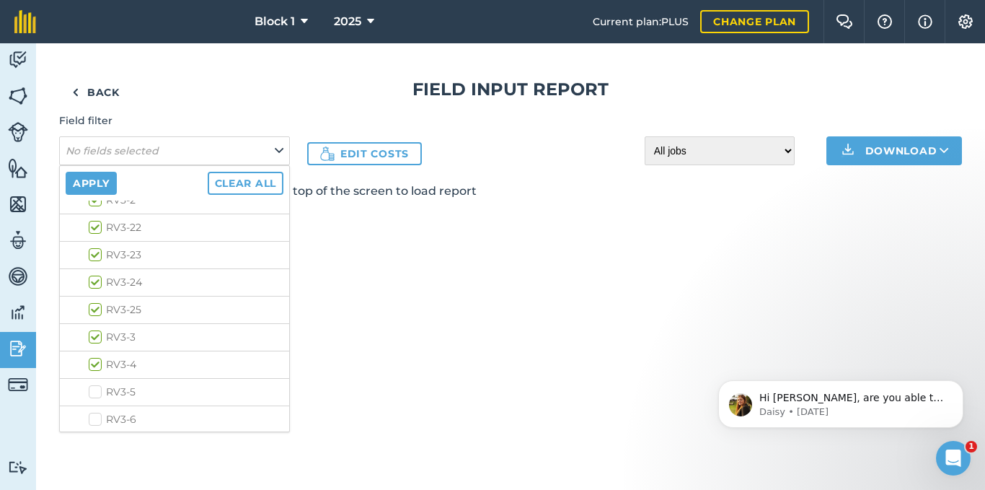
click at [98, 391] on label "RV3-5" at bounding box center [186, 391] width 195 height 15
click at [98, 391] on input "RV3-5" at bounding box center [93, 388] width 9 height 9
checkbox input "true"
click at [92, 419] on label "RV3-6" at bounding box center [186, 419] width 195 height 15
click at [92, 419] on input "RV3-6" at bounding box center [93, 416] width 9 height 9
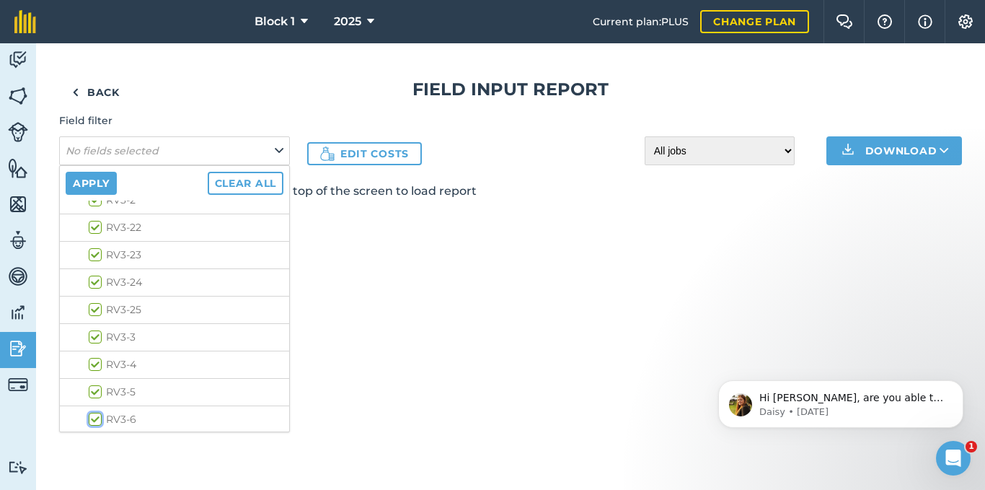
checkbox input "true"
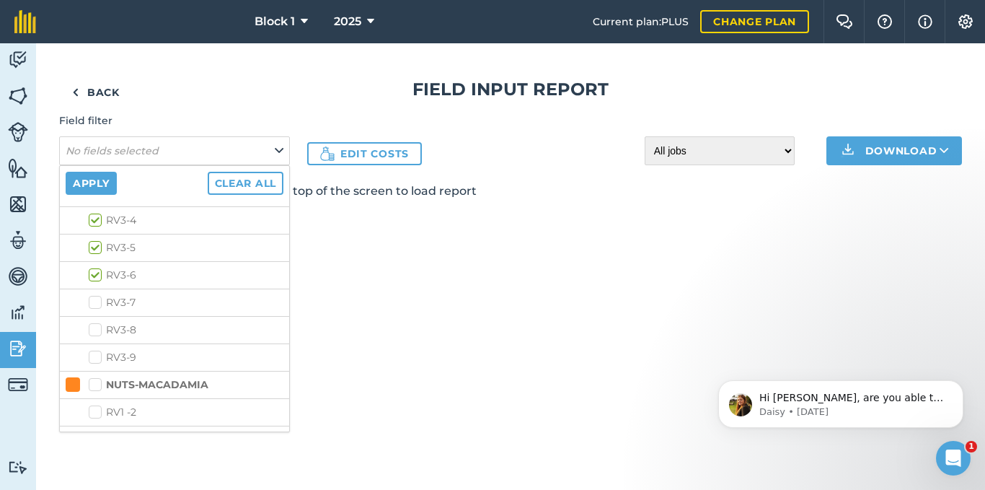
click at [94, 302] on label "RV3-7" at bounding box center [186, 302] width 195 height 15
click at [94, 302] on input "RV3-7" at bounding box center [93, 299] width 9 height 9
checkbox input "true"
click at [94, 327] on label "RV3-8" at bounding box center [186, 329] width 195 height 15
click at [94, 327] on input "RV3-8" at bounding box center [93, 326] width 9 height 9
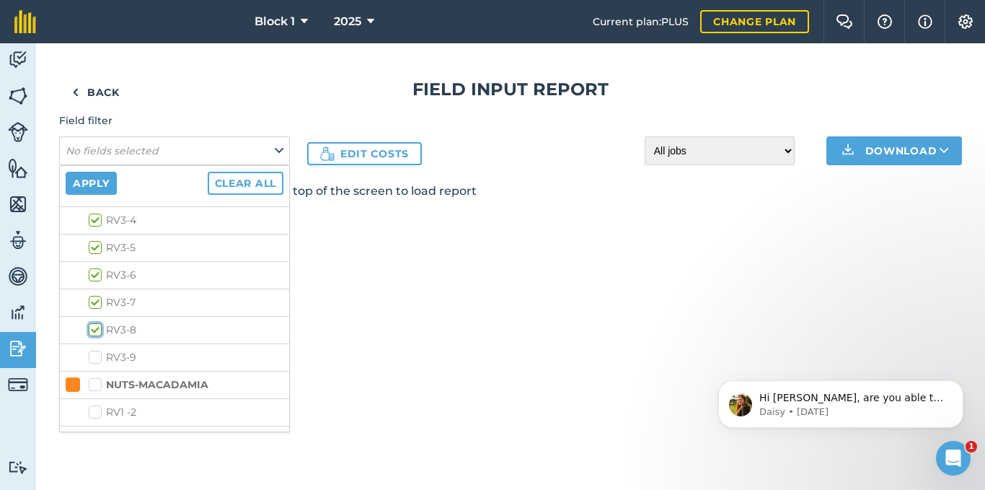
checkbox input "true"
click at [94, 355] on label "RV3-9" at bounding box center [186, 357] width 195 height 15
click at [94, 355] on input "RV3-9" at bounding box center [93, 354] width 9 height 9
checkbox input "true"
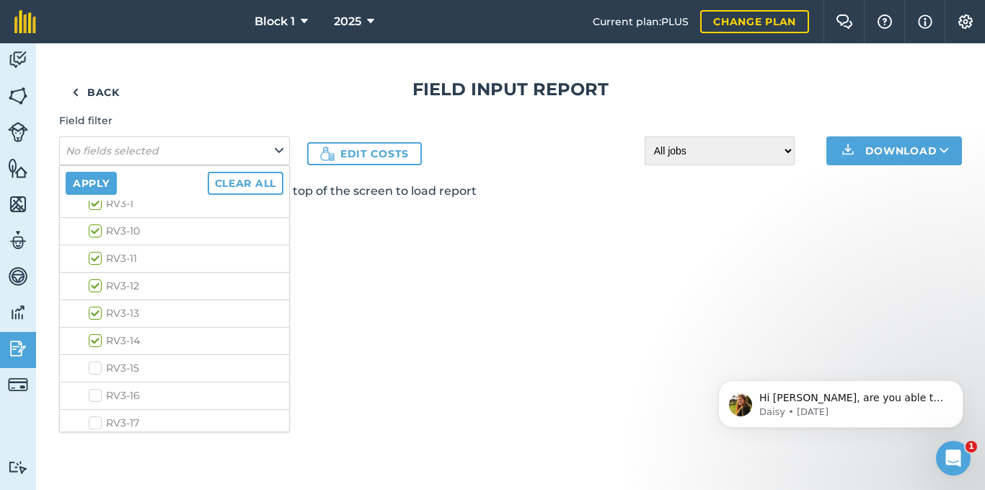
scroll to position [0, 0]
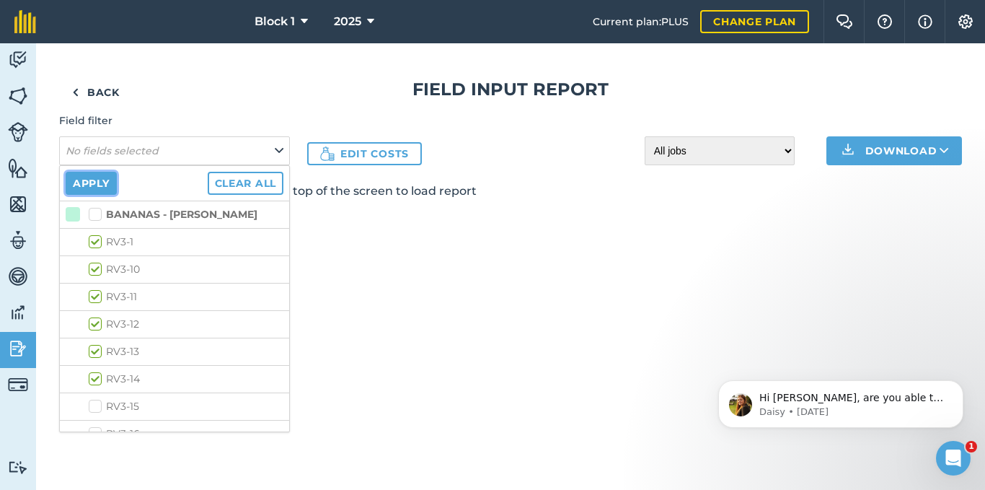
click at [102, 186] on button "Apply" at bounding box center [91, 183] width 51 height 23
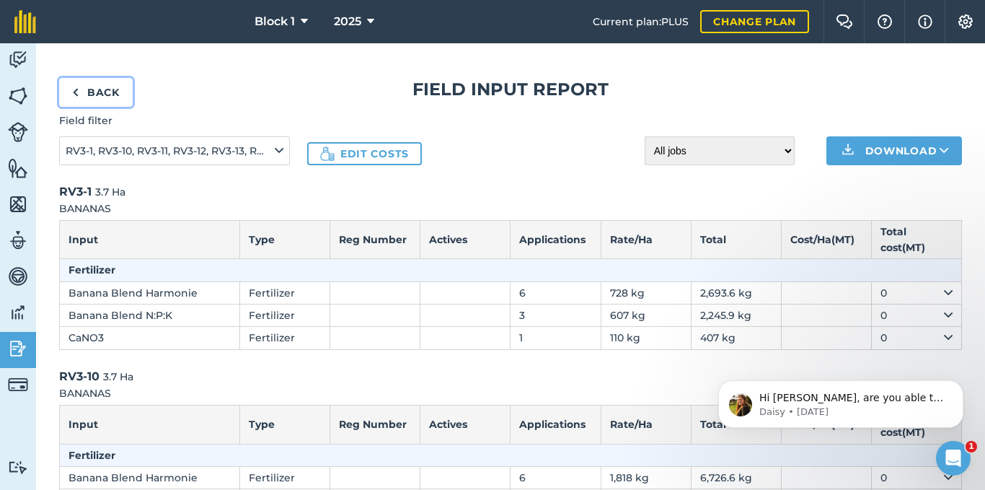
click at [78, 92] on img at bounding box center [75, 92] width 6 height 17
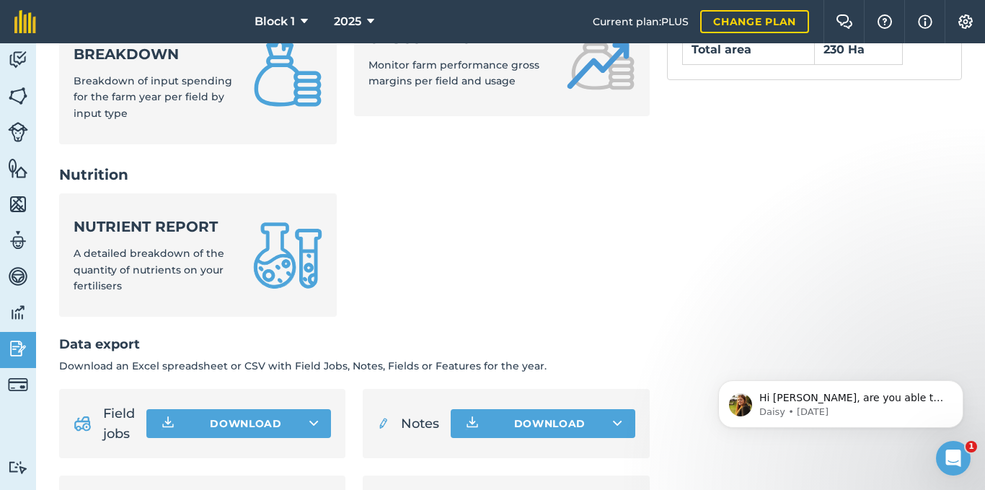
scroll to position [721, 0]
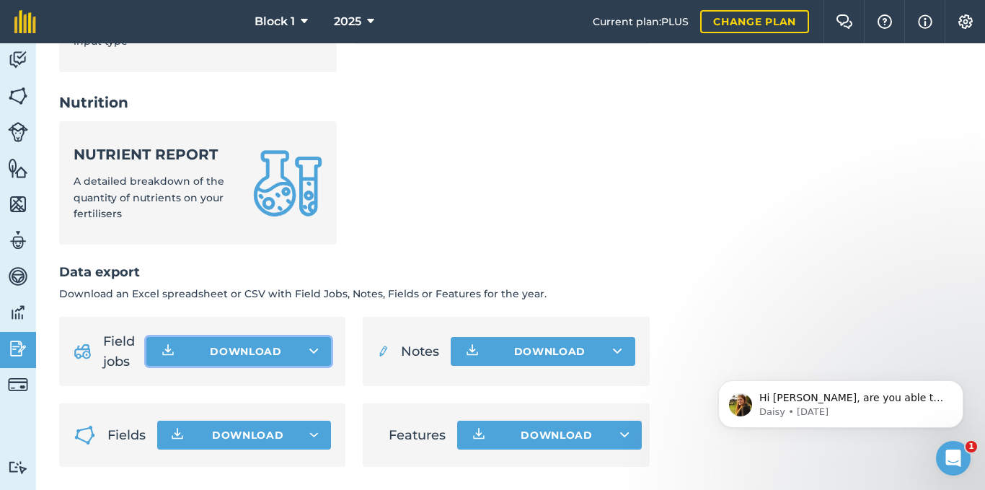
click at [226, 346] on button "Download" at bounding box center [238, 351] width 185 height 29
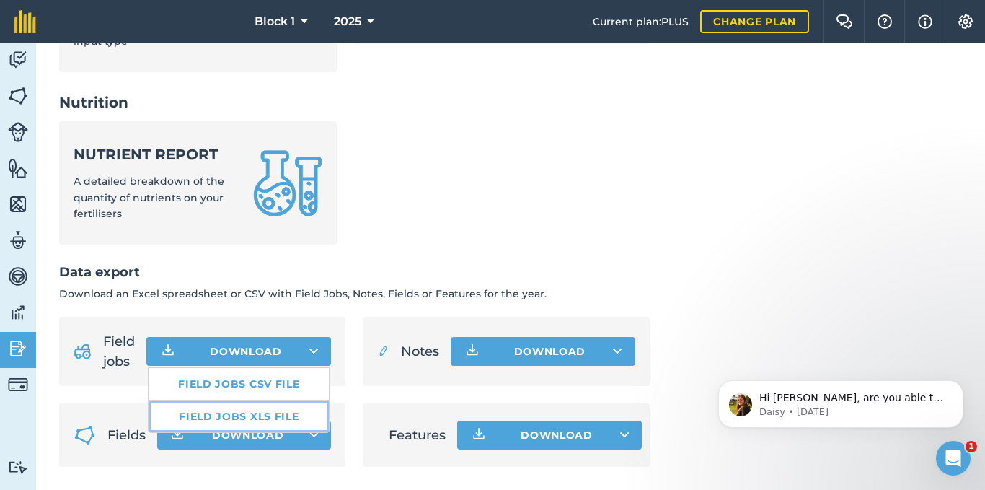
click at [265, 421] on link "Field jobs XLS file" at bounding box center [239, 416] width 180 height 32
